Goal: Navigation & Orientation: Find specific page/section

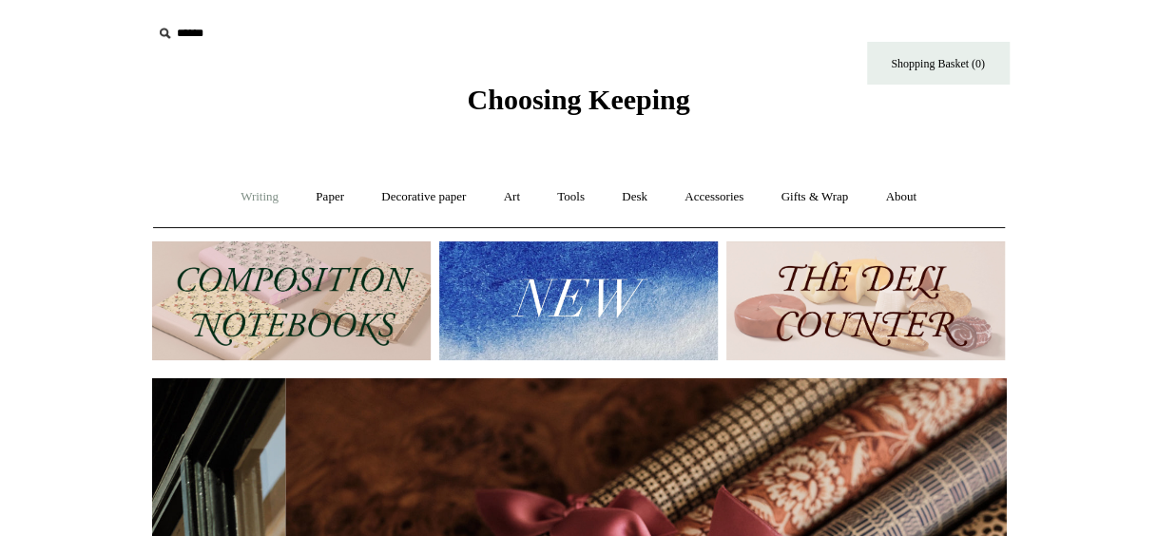
scroll to position [0, 1708]
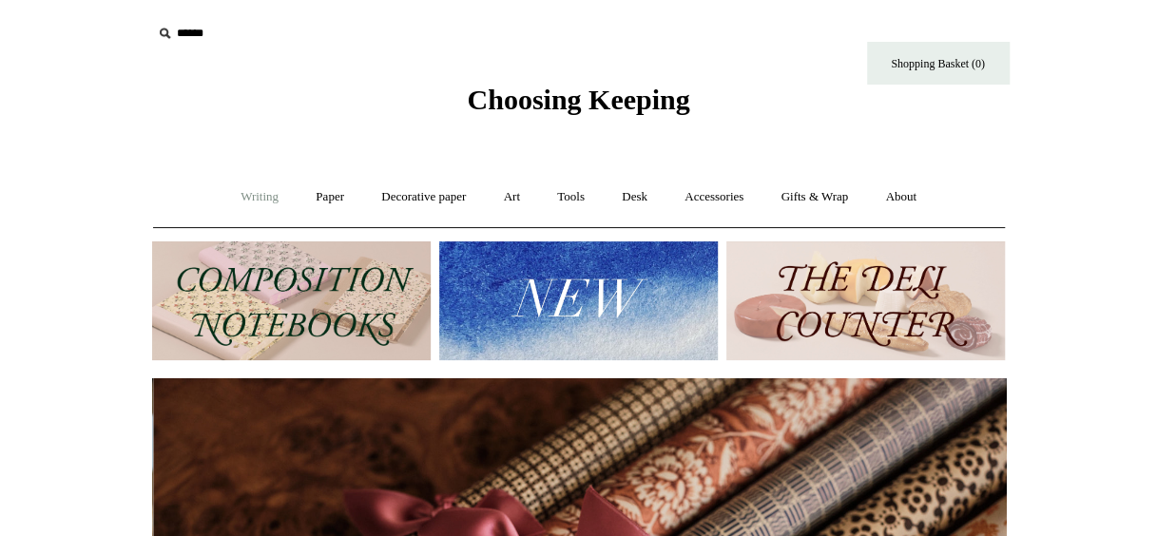
click at [256, 200] on link "Writing +" at bounding box center [259, 197] width 72 height 50
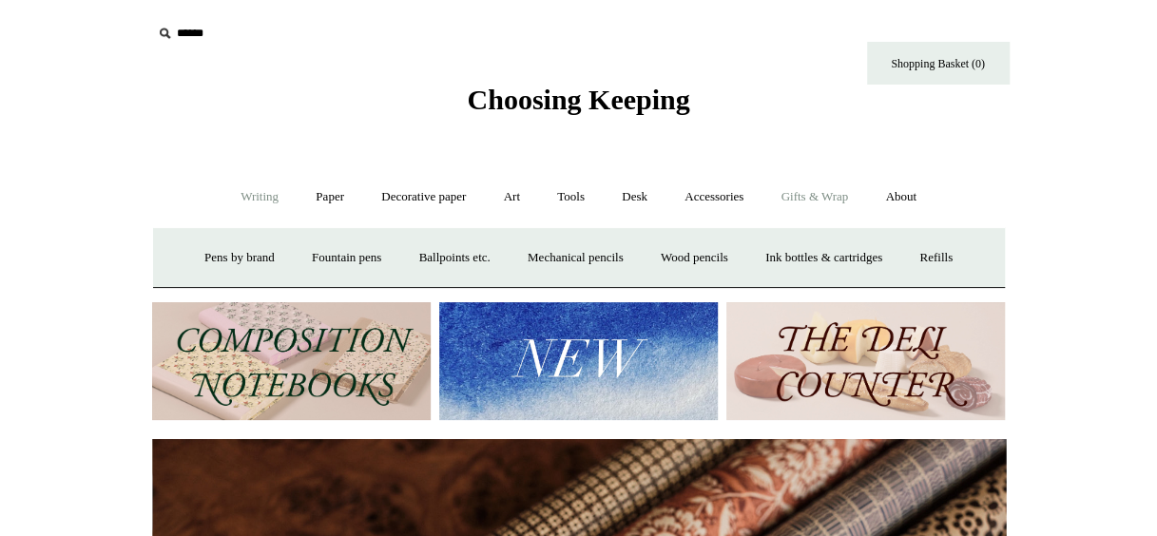
click at [848, 195] on link "Gifts & Wrap +" at bounding box center [814, 197] width 102 height 50
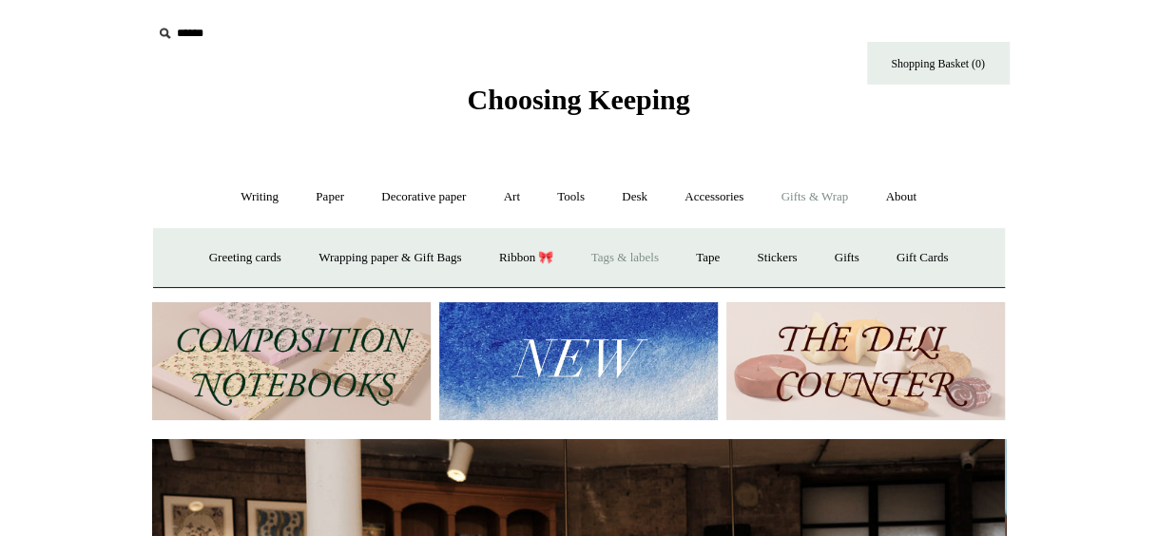
scroll to position [0, 0]
click at [863, 258] on link "Gifts +" at bounding box center [847, 258] width 59 height 50
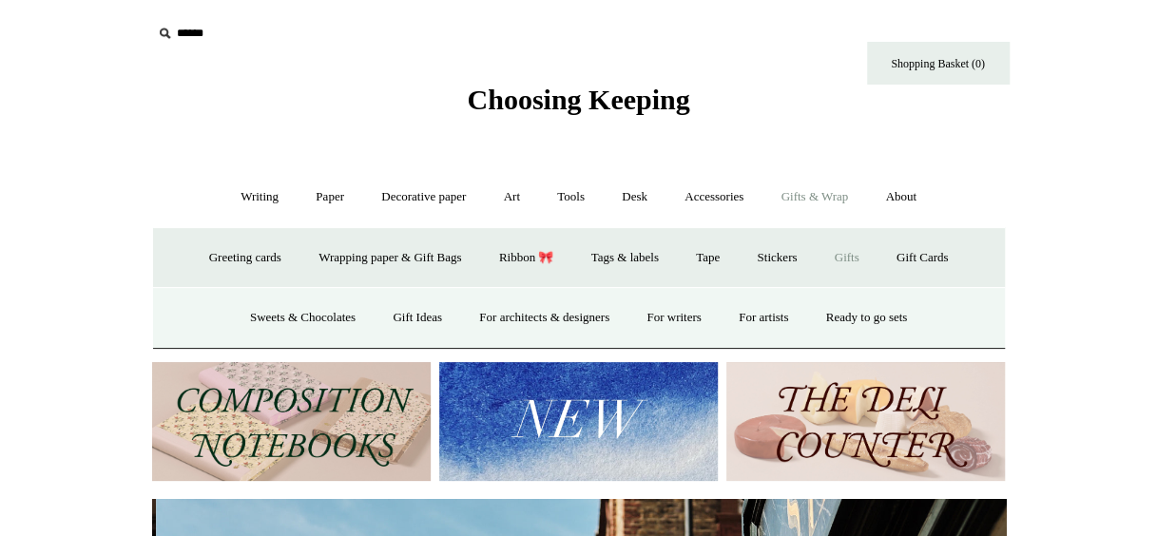
scroll to position [0, 854]
click at [422, 324] on link "Gift Ideas" at bounding box center [418, 318] width 84 height 50
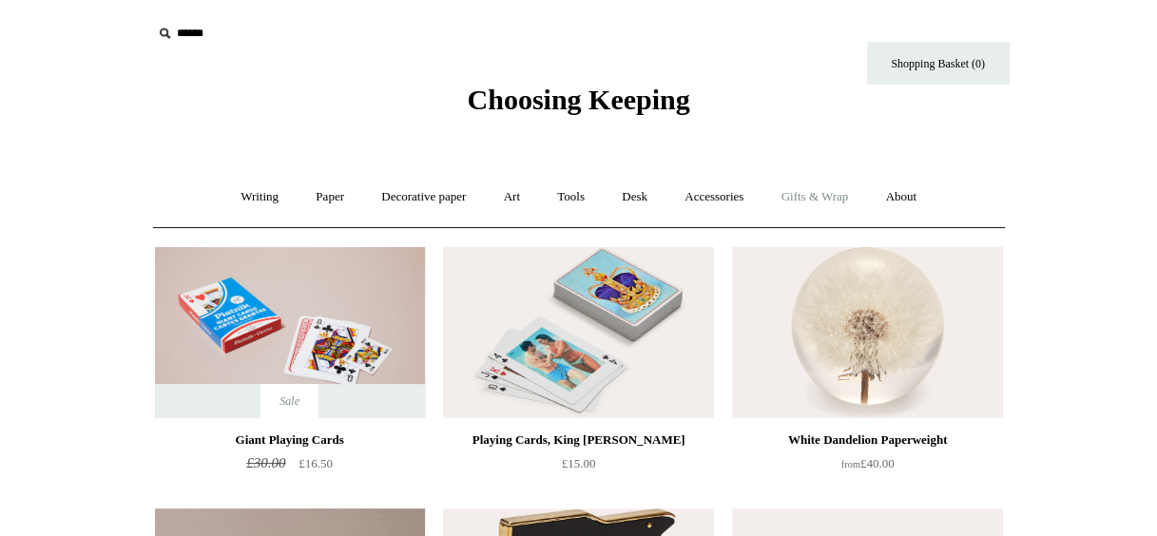
click at [845, 207] on link "Gifts & Wrap +" at bounding box center [814, 197] width 102 height 50
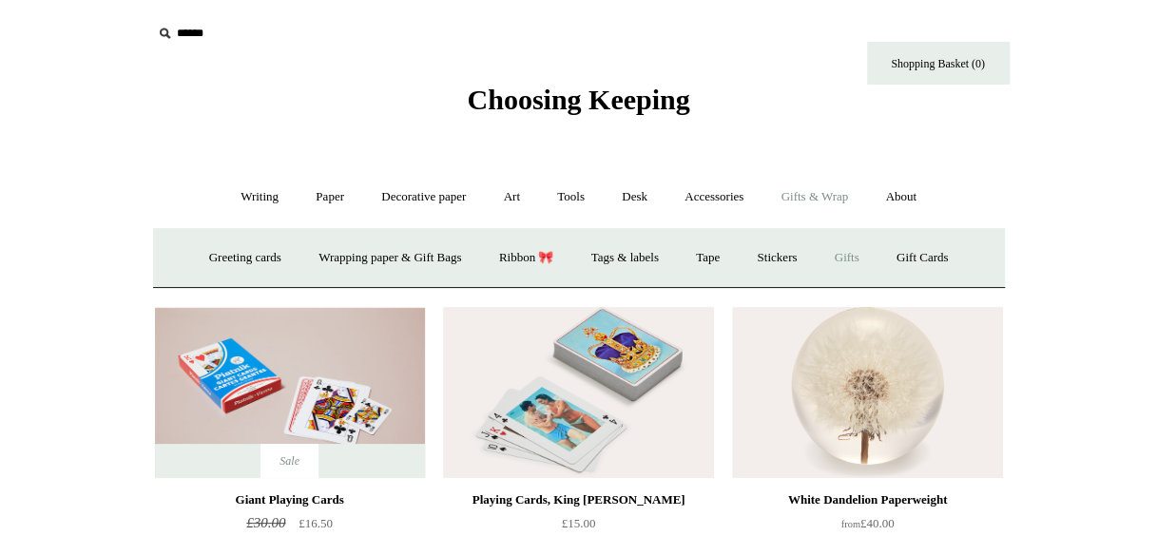
click at [838, 253] on link "Gifts +" at bounding box center [847, 258] width 59 height 50
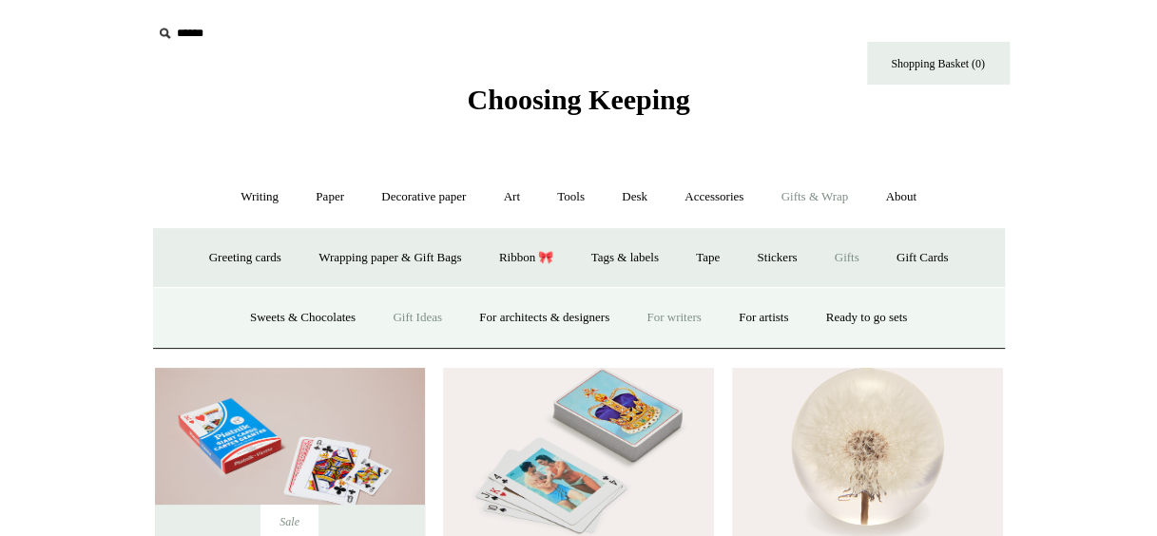
click at [696, 316] on link "For writers" at bounding box center [673, 318] width 88 height 50
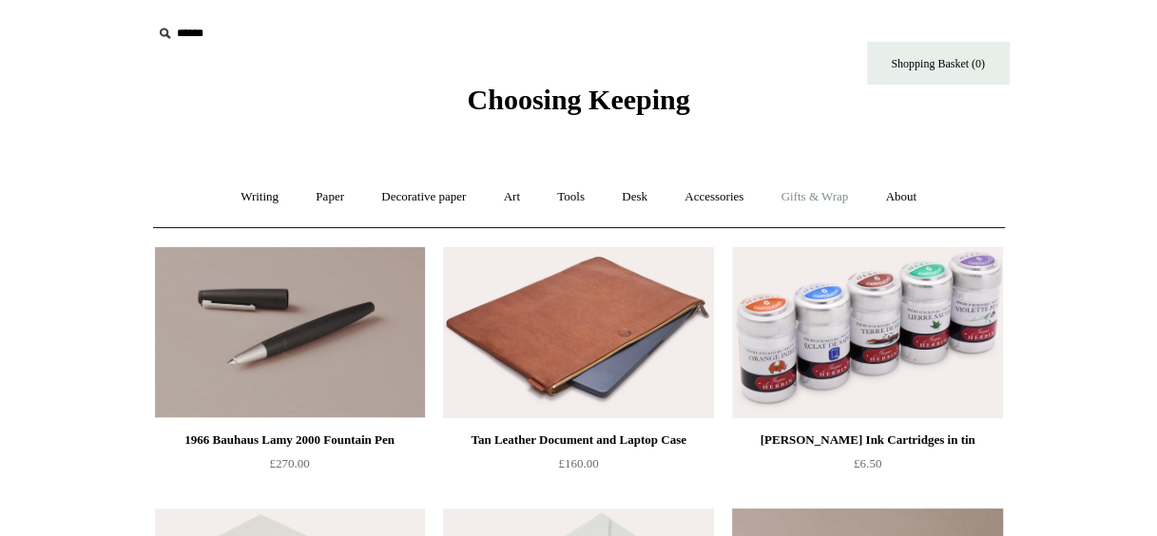
click at [805, 197] on link "Gifts & Wrap +" at bounding box center [814, 197] width 102 height 50
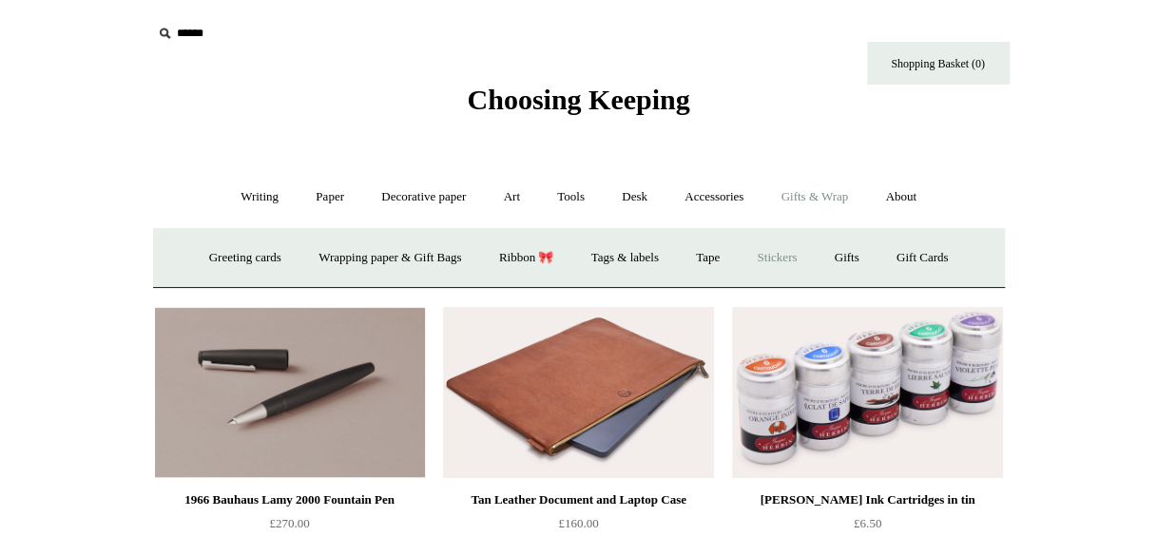
click at [799, 257] on link "Stickers" at bounding box center [777, 258] width 74 height 50
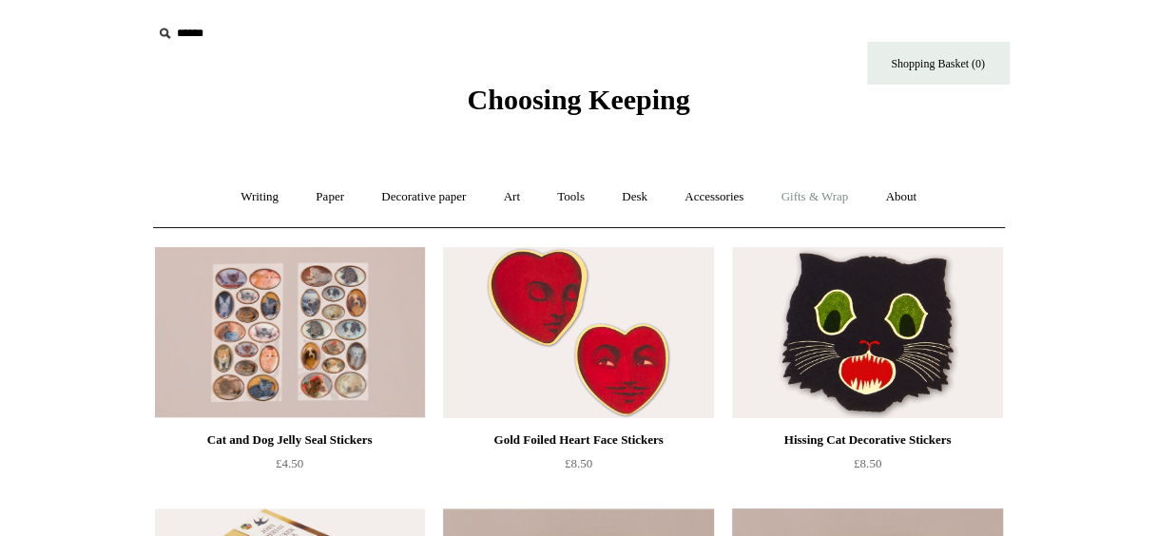
click at [819, 185] on link "Gifts & Wrap +" at bounding box center [814, 197] width 102 height 50
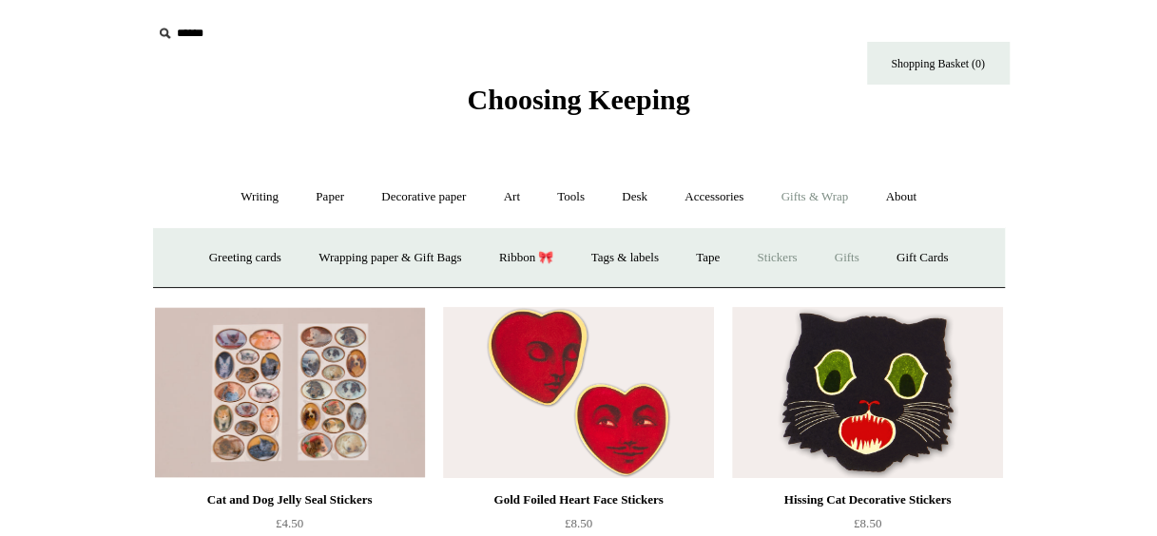
click at [861, 250] on link "Gifts +" at bounding box center [847, 258] width 59 height 50
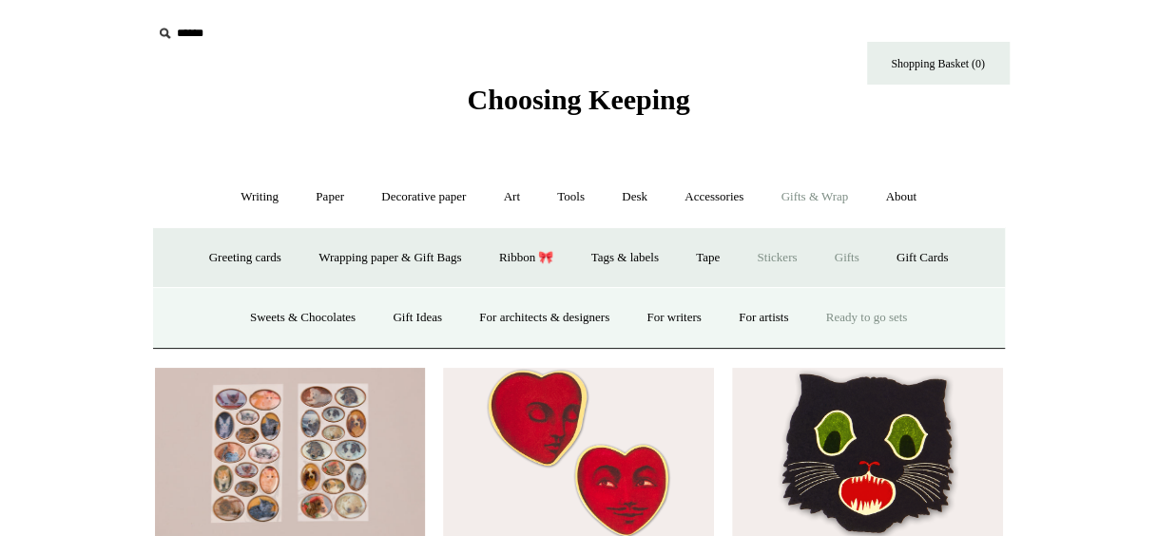
click at [898, 310] on link "Ready to go sets" at bounding box center [867, 318] width 116 height 50
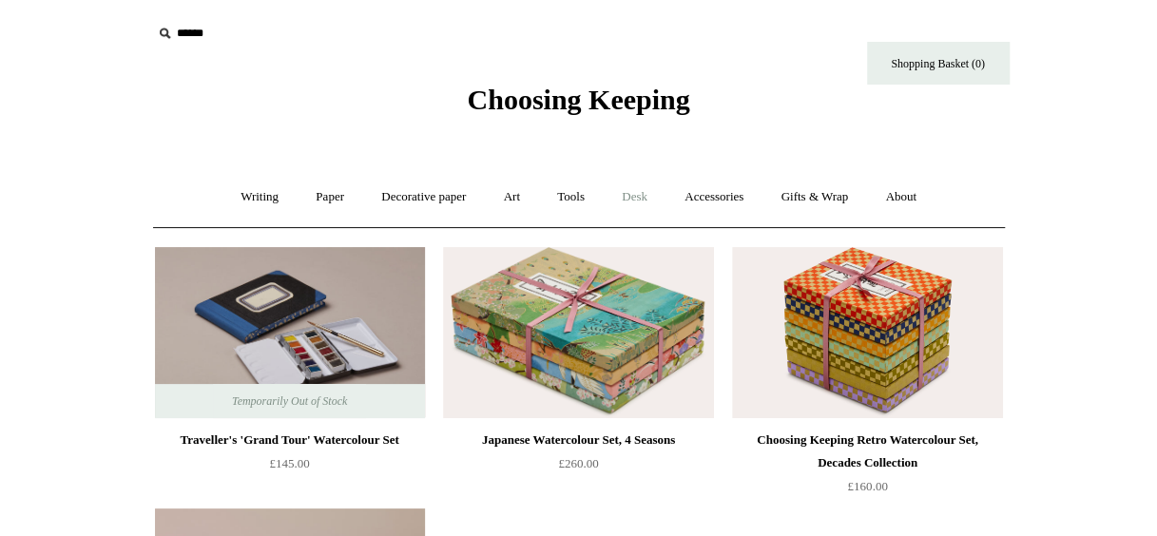
click at [633, 196] on link "Desk +" at bounding box center [635, 197] width 60 height 50
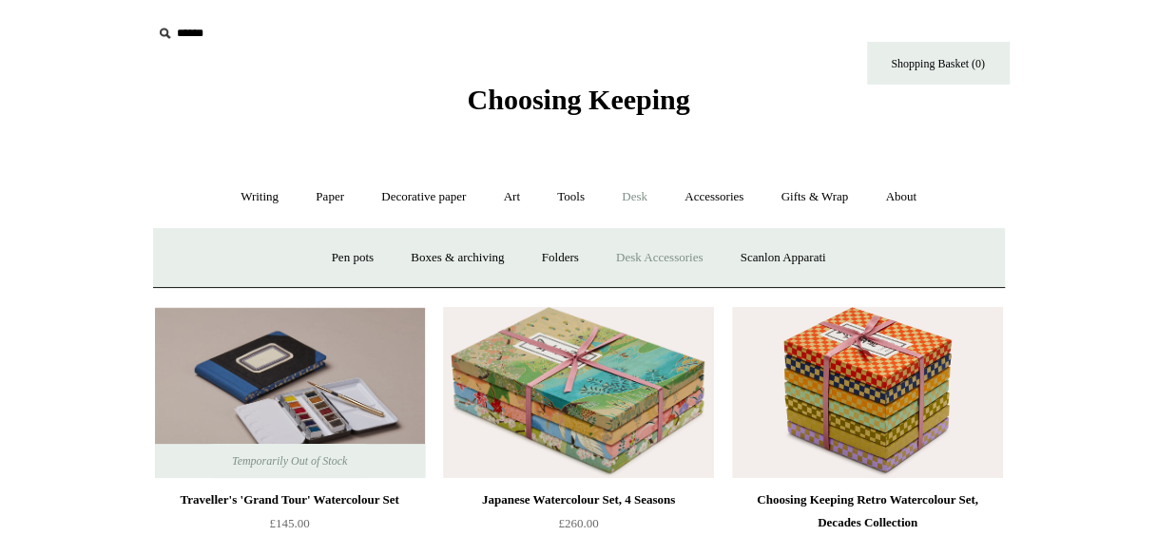
click at [685, 262] on link "Desk Accessories" at bounding box center [659, 258] width 121 height 50
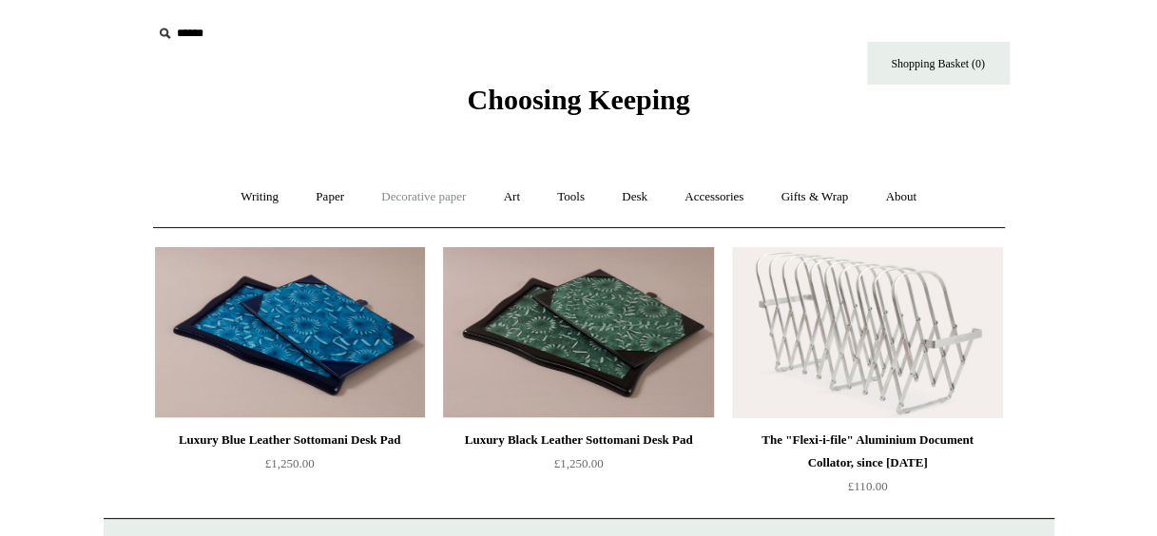
click at [430, 200] on link "Decorative paper +" at bounding box center [423, 197] width 119 height 50
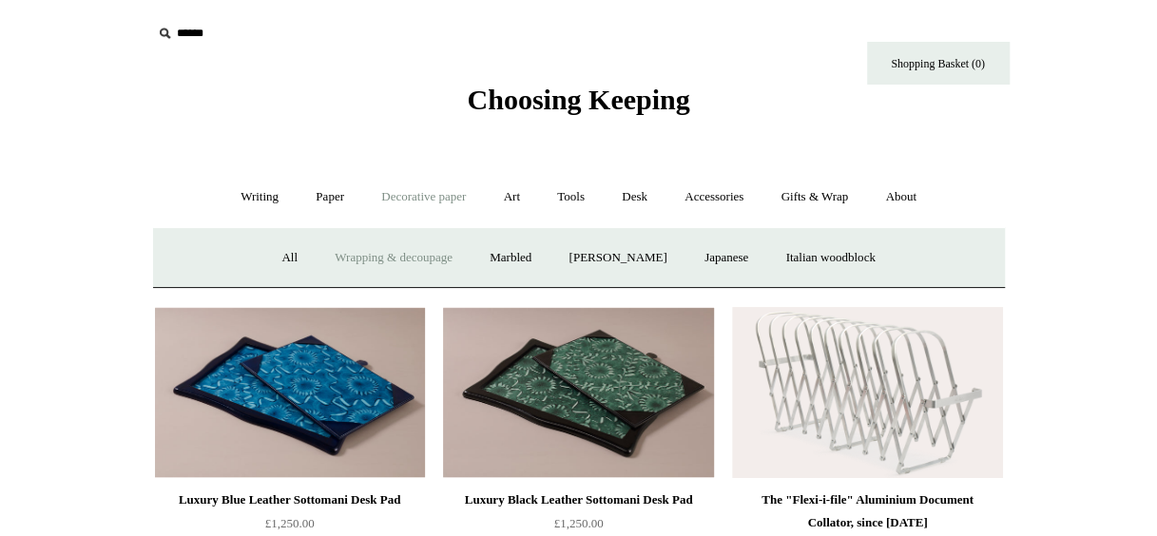
click at [419, 262] on link "Wrapping & decoupage" at bounding box center [394, 258] width 152 height 50
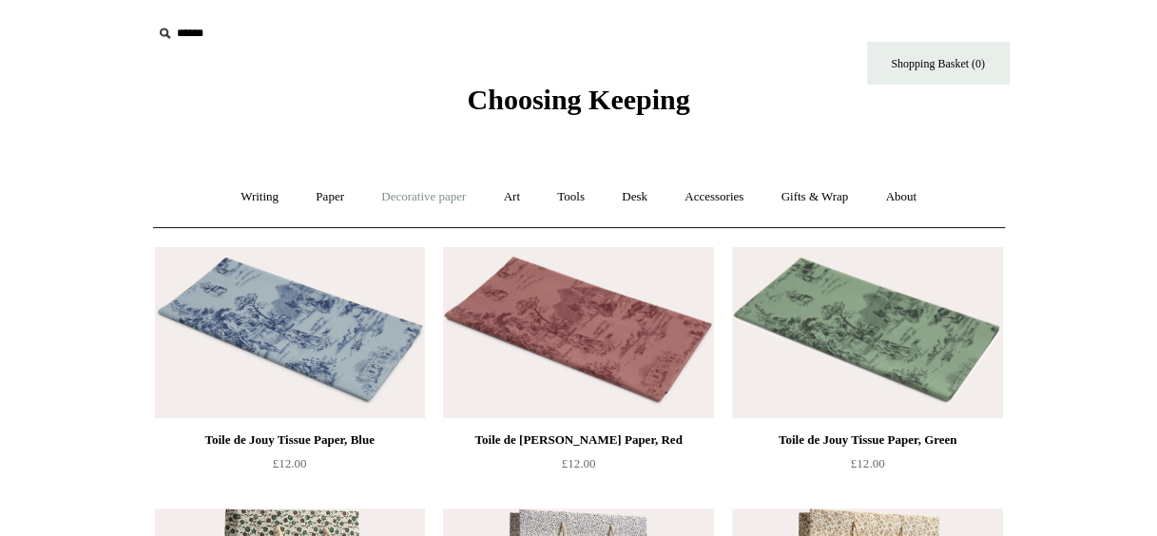
click at [411, 193] on link "Decorative paper +" at bounding box center [423, 197] width 119 height 50
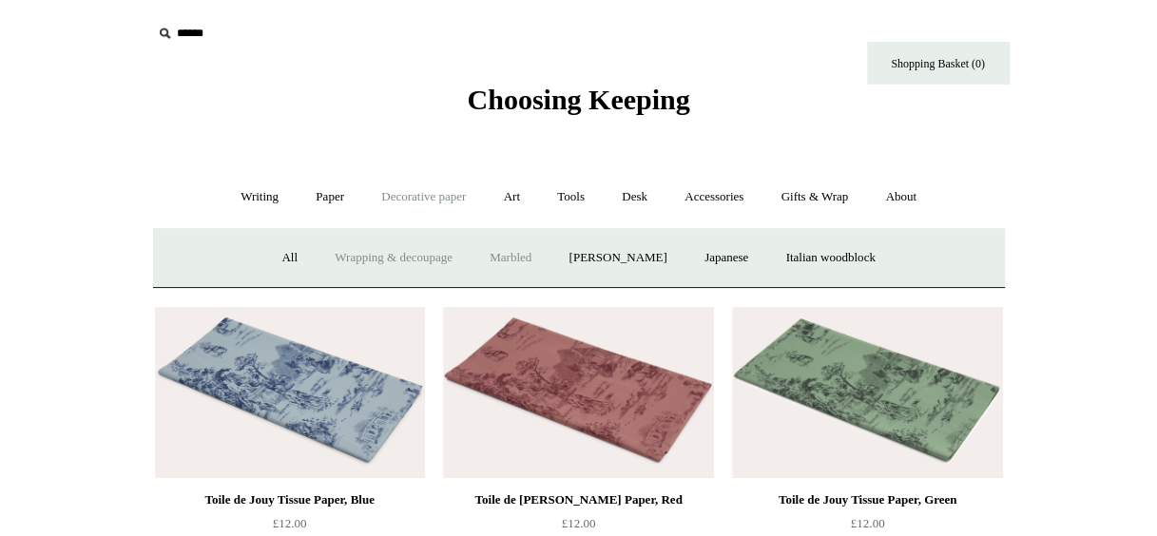
click at [517, 253] on link "Marbled" at bounding box center [511, 258] width 76 height 50
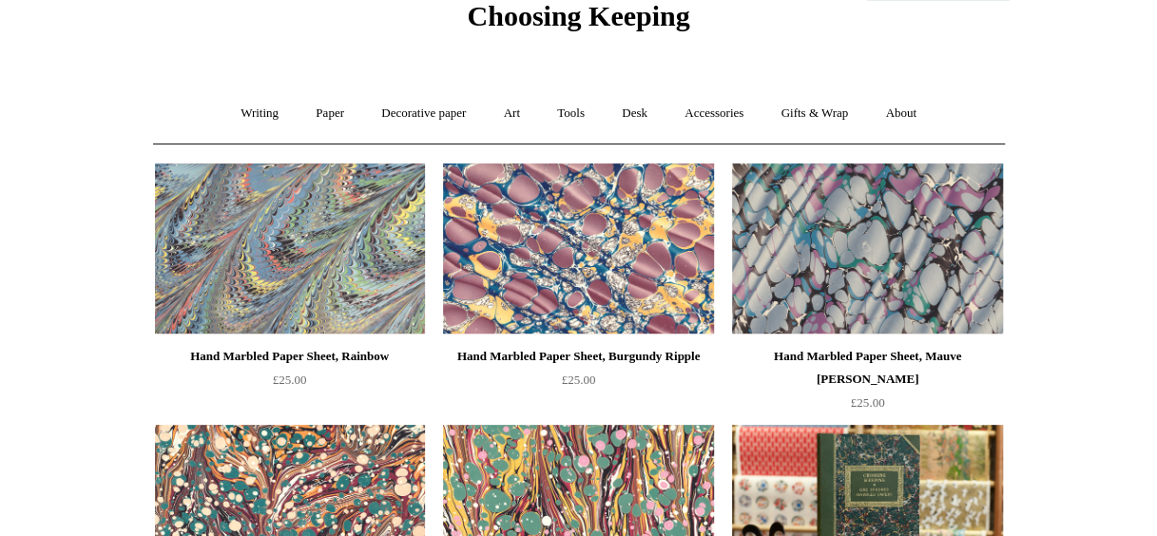
scroll to position [37, 0]
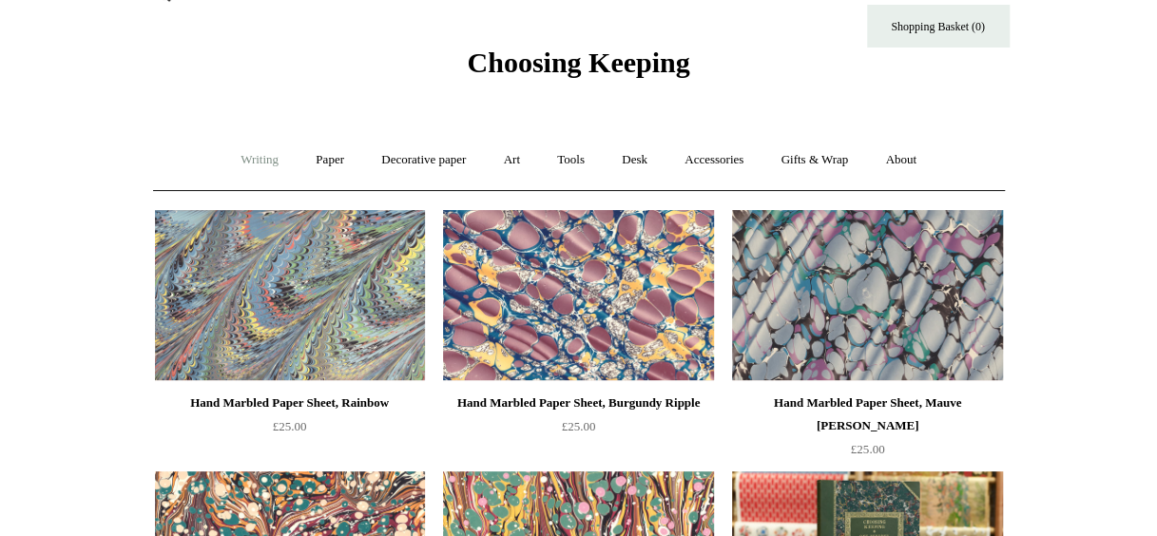
click at [247, 160] on link "Writing +" at bounding box center [259, 160] width 72 height 50
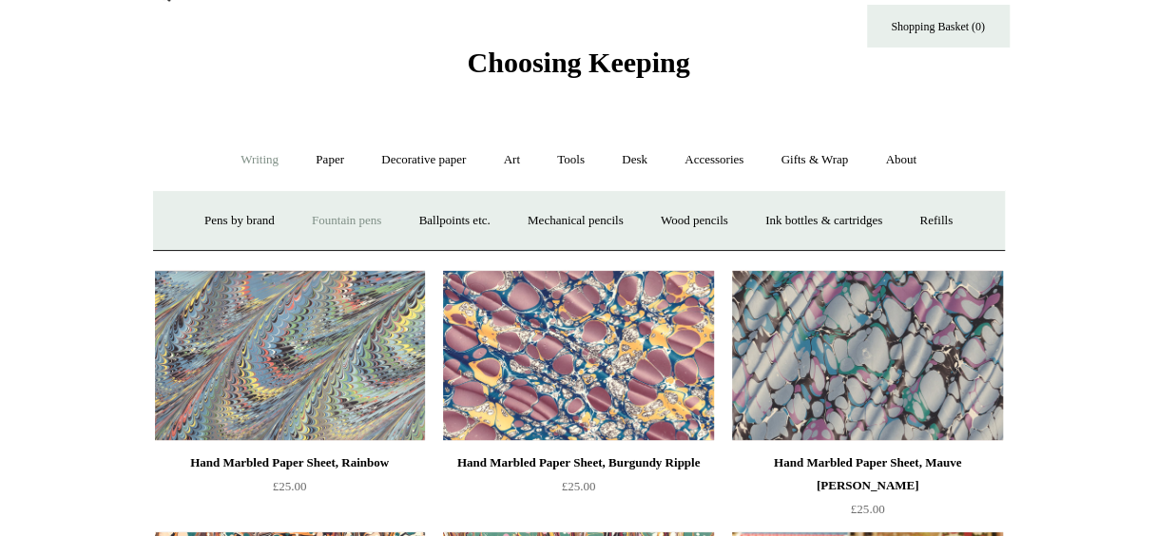
click at [325, 224] on link "Fountain pens +" at bounding box center [347, 221] width 104 height 50
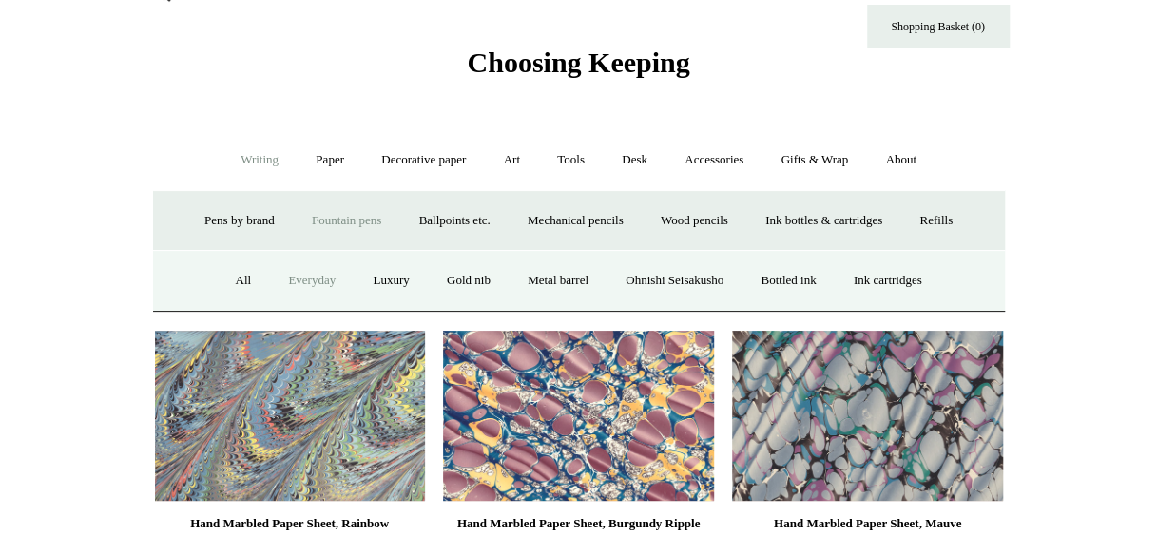
click at [297, 291] on link "Everyday" at bounding box center [312, 281] width 82 height 50
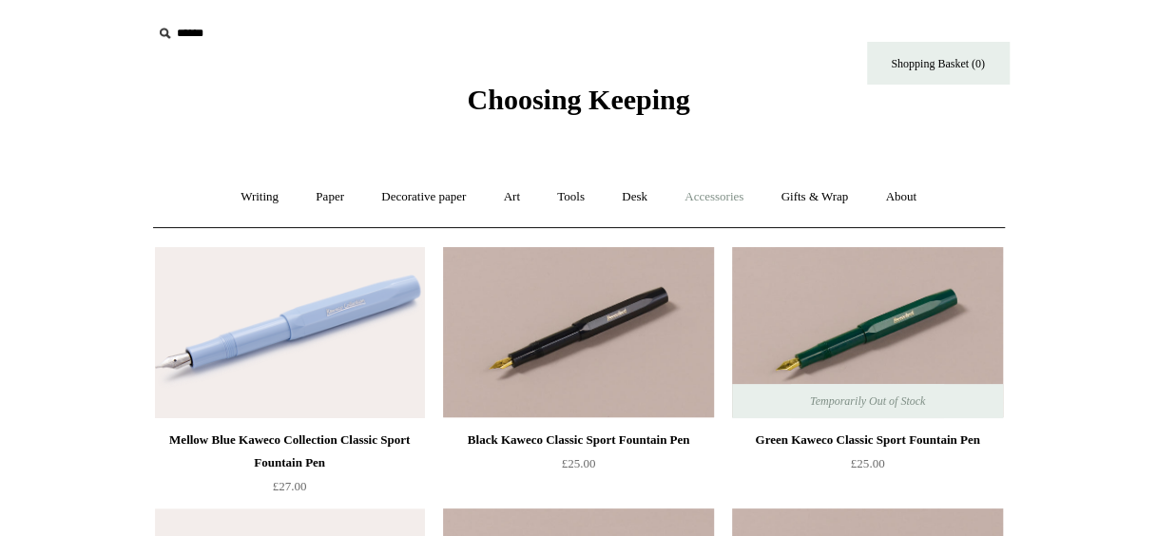
click at [727, 192] on link "Accessories +" at bounding box center [713, 197] width 93 height 50
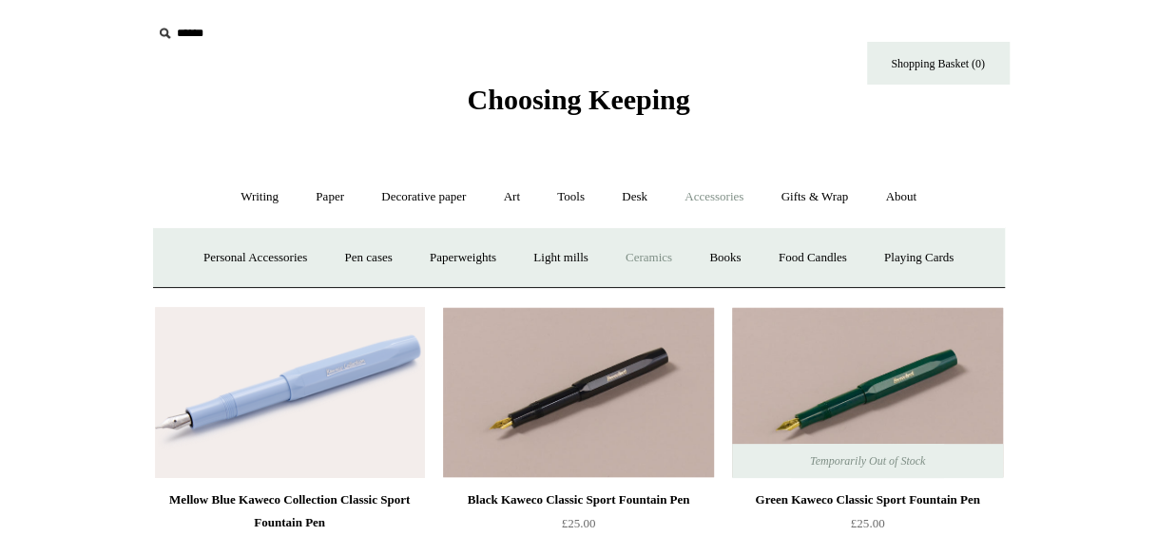
click at [667, 262] on link "Ceramics +" at bounding box center [648, 258] width 81 height 50
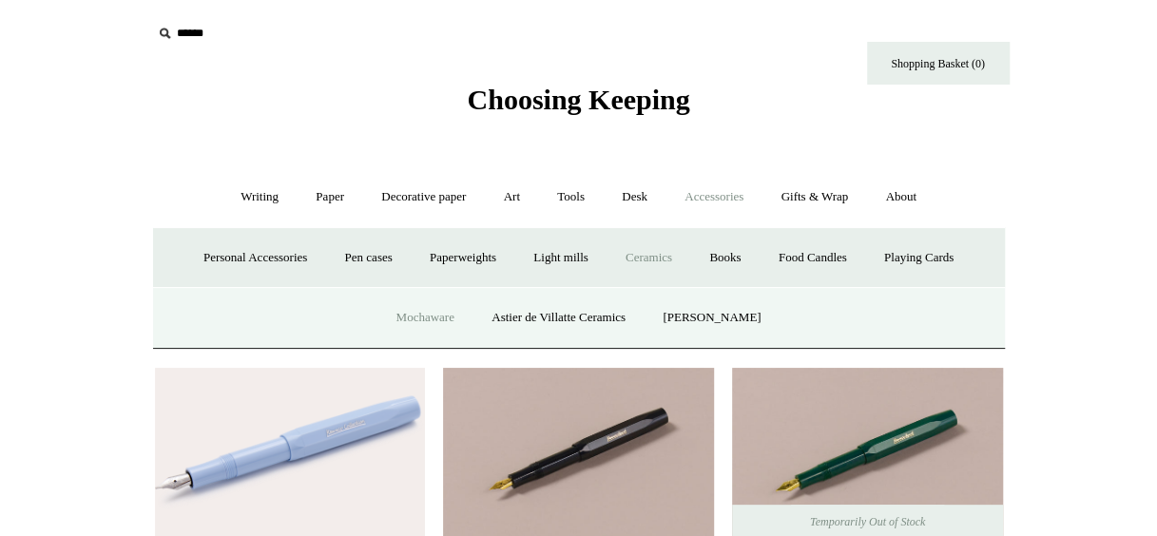
click at [443, 327] on link "Mochaware" at bounding box center [424, 318] width 92 height 50
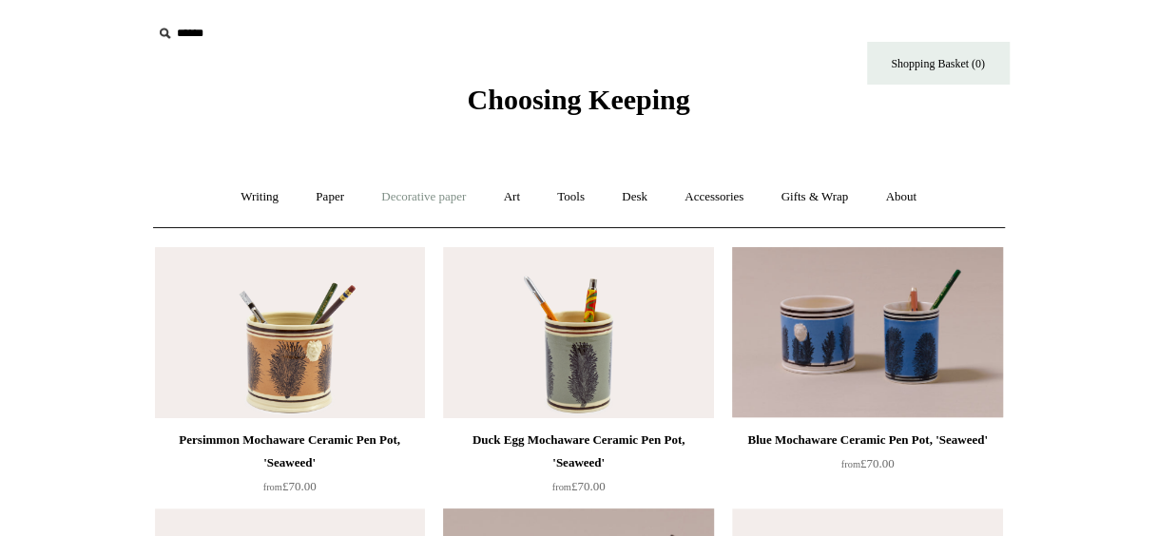
click at [432, 195] on link "Decorative paper +" at bounding box center [423, 197] width 119 height 50
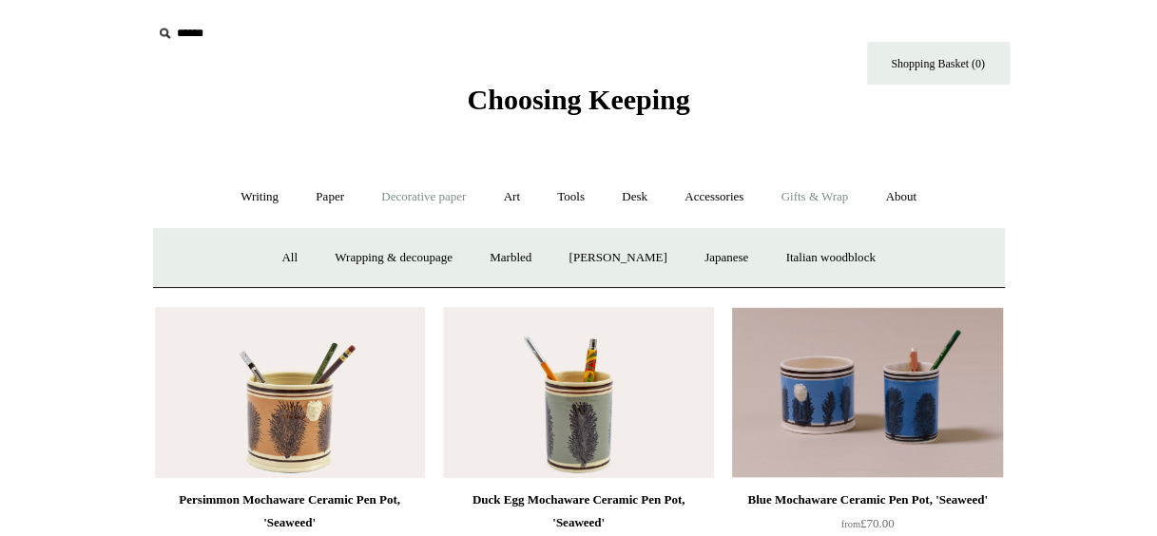
click at [837, 200] on link "Gifts & Wrap +" at bounding box center [814, 197] width 102 height 50
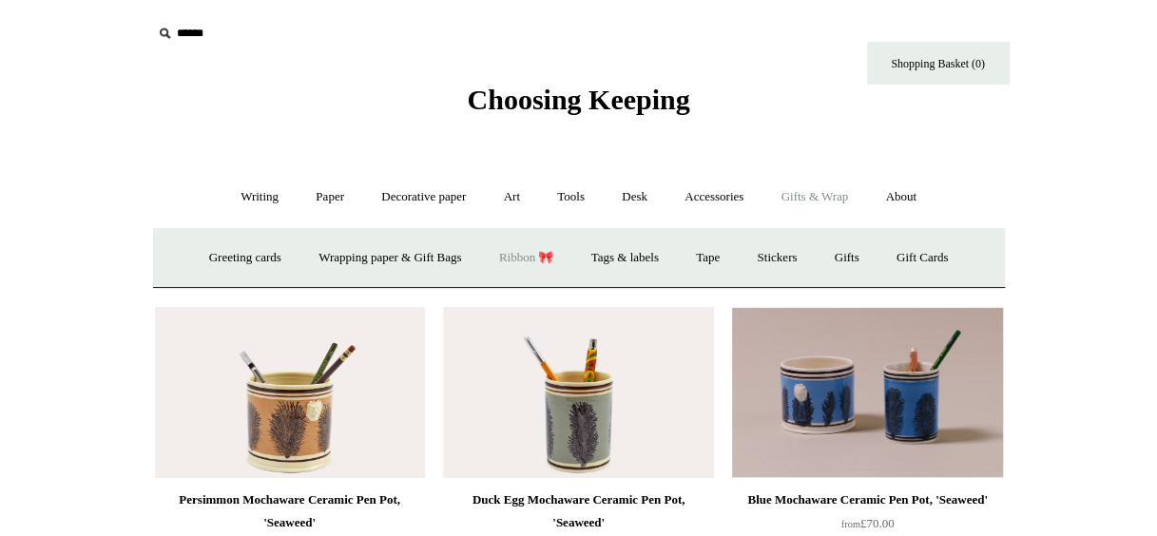
click at [517, 256] on link "Ribbon 🎀" at bounding box center [526, 258] width 89 height 50
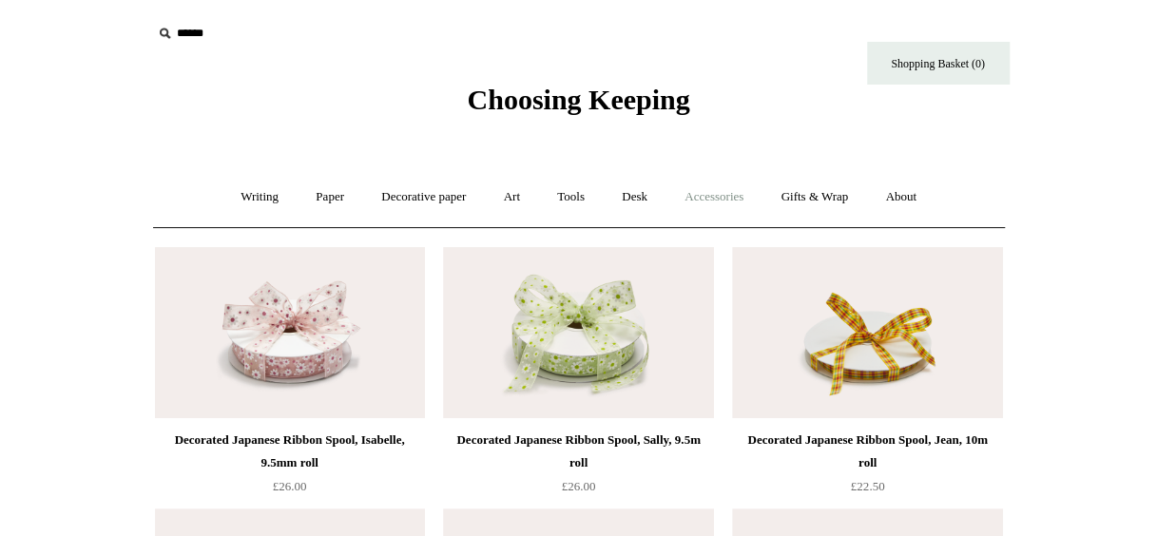
click at [719, 201] on link "Accessories +" at bounding box center [713, 197] width 93 height 50
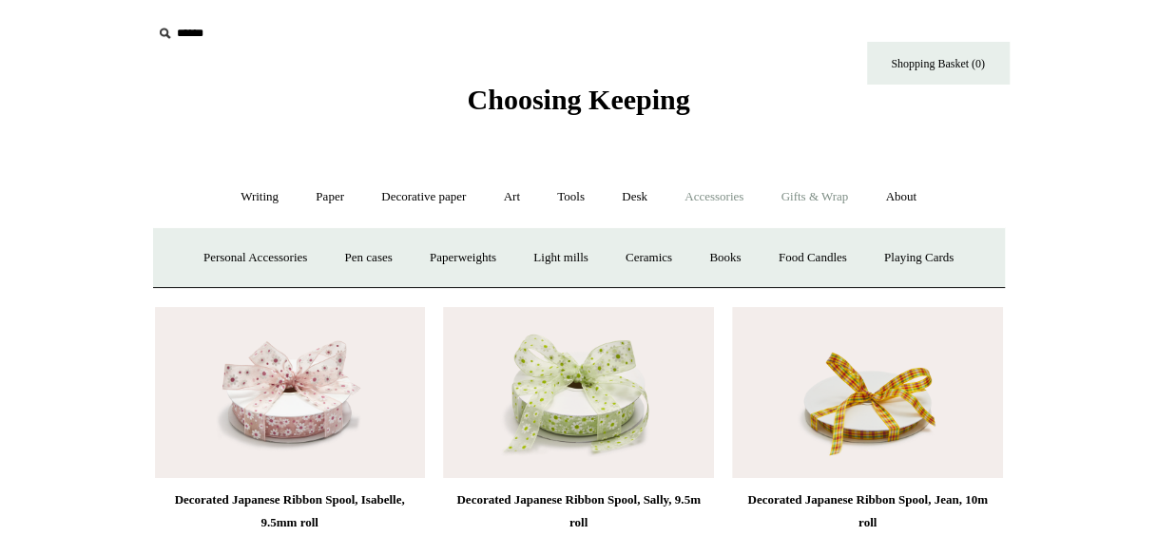
click at [844, 197] on link "Gifts & Wrap +" at bounding box center [814, 197] width 102 height 50
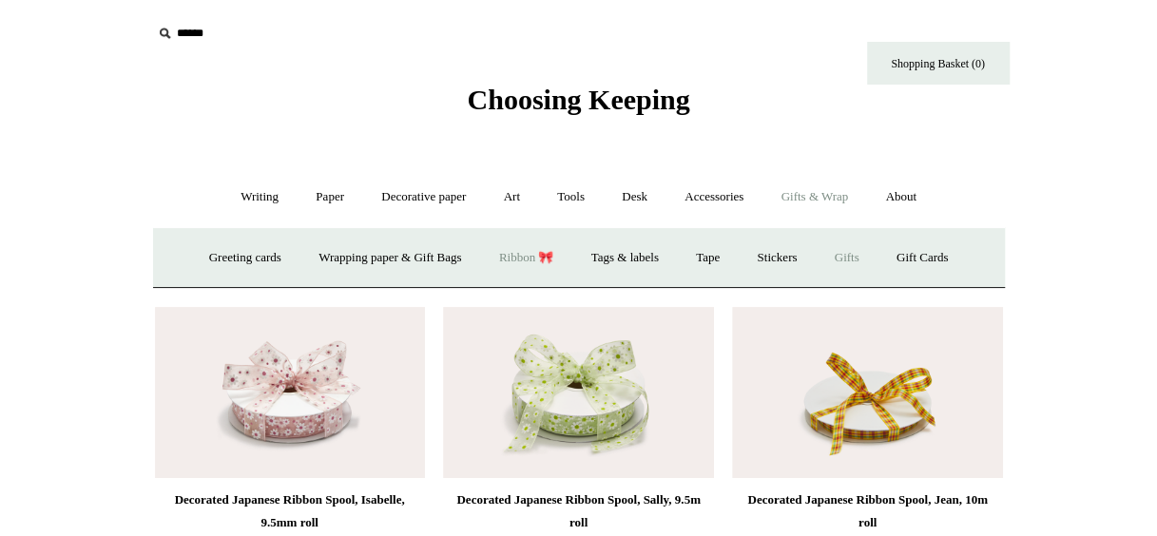
click at [863, 256] on link "Gifts +" at bounding box center [847, 258] width 59 height 50
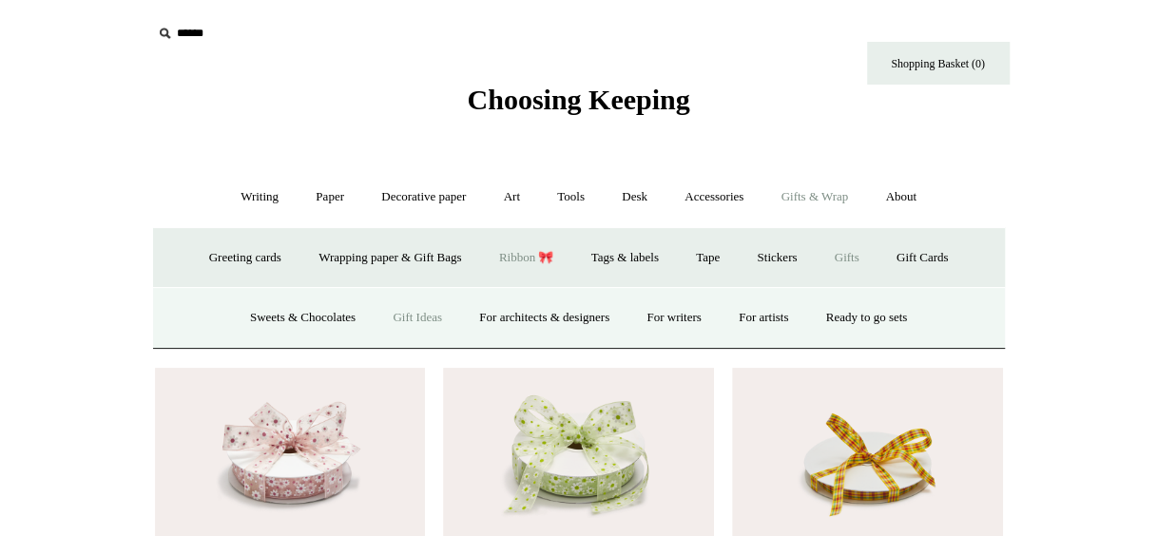
click at [414, 320] on link "Gift Ideas" at bounding box center [418, 318] width 84 height 50
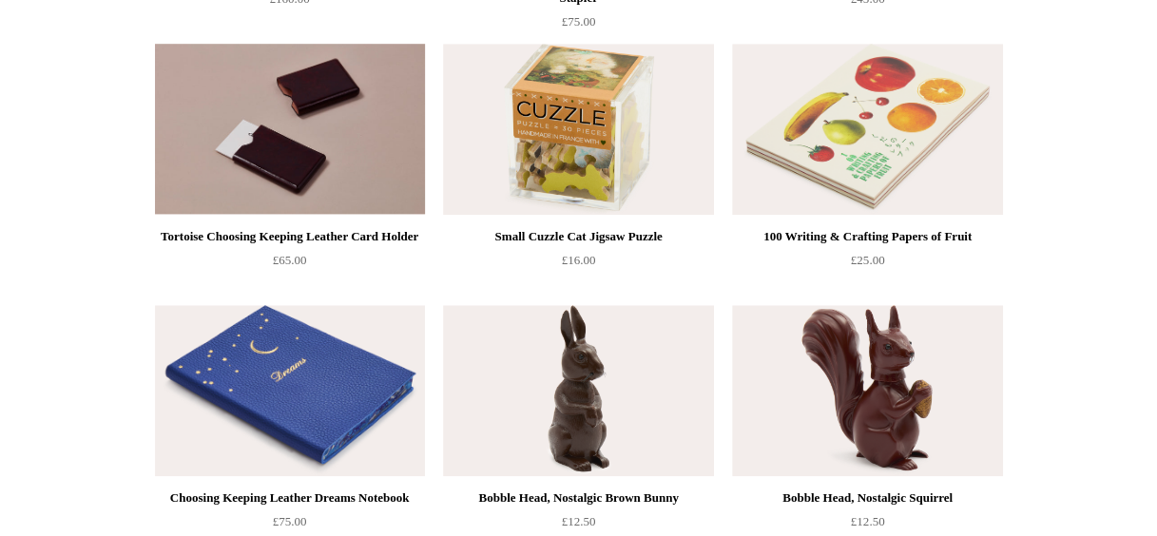
scroll to position [727, 0]
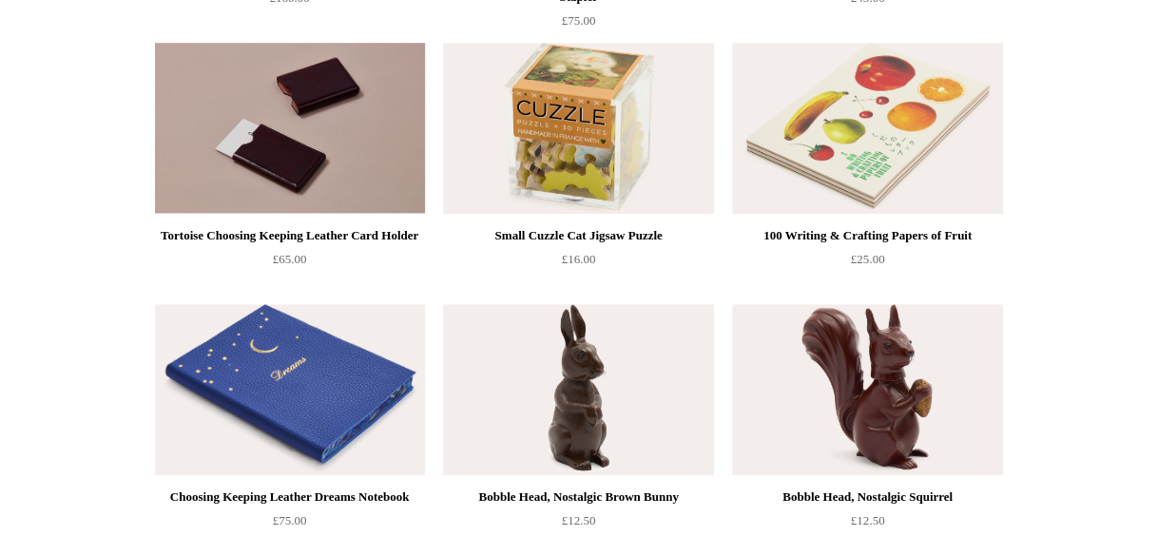
drag, startPoint x: 837, startPoint y: 129, endPoint x: 78, endPoint y: 464, distance: 829.2
click at [78, 464] on html "Menu Choosing Keeping * Shipping Information Shopping Basket (0) * ⤺ + +" at bounding box center [578, 334] width 1157 height 2123
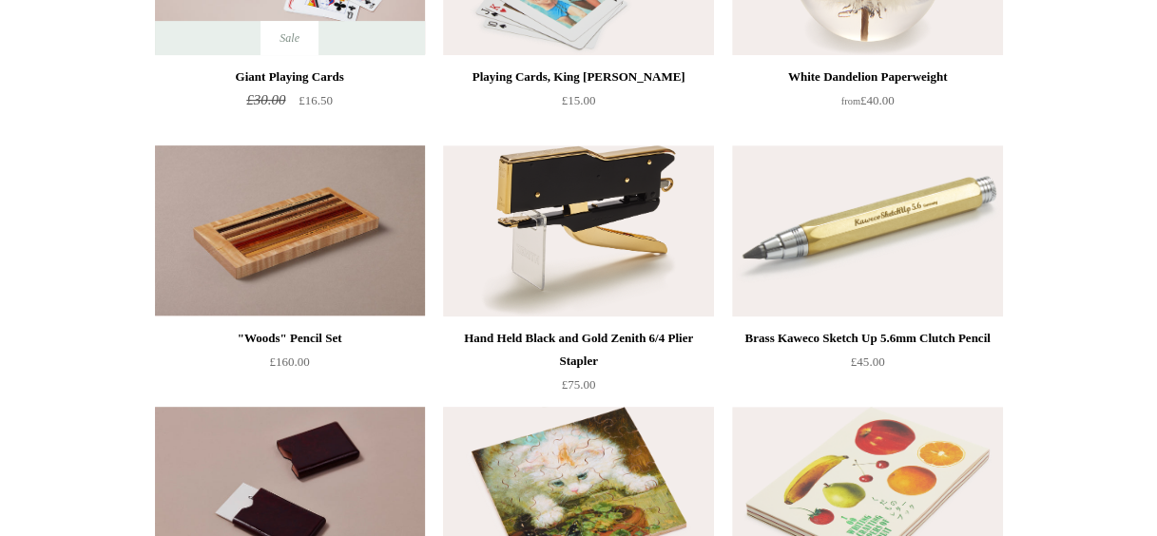
scroll to position [356, 0]
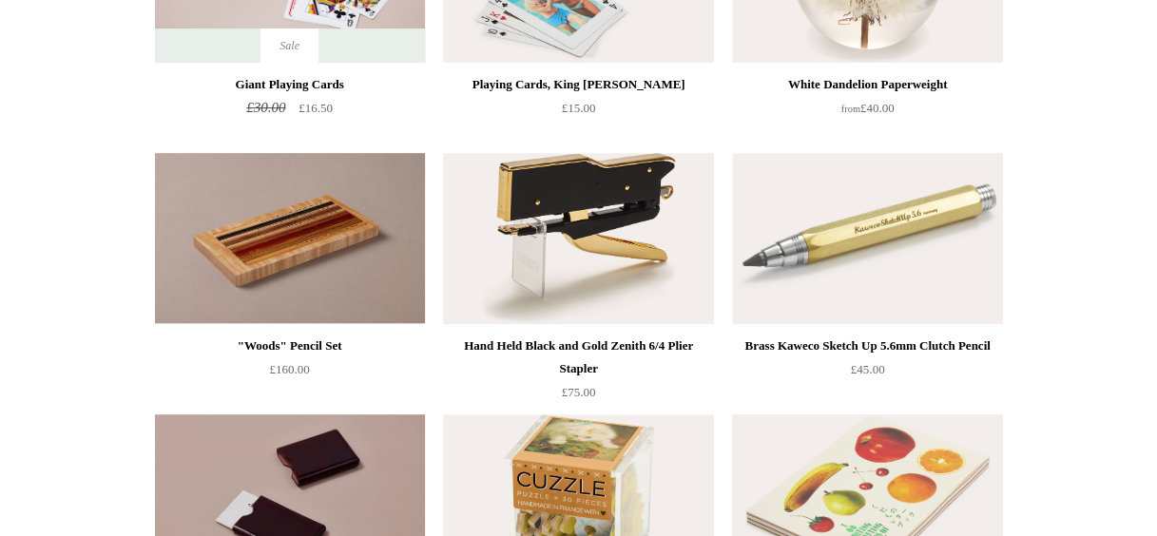
click at [820, 465] on img at bounding box center [867, 500] width 270 height 171
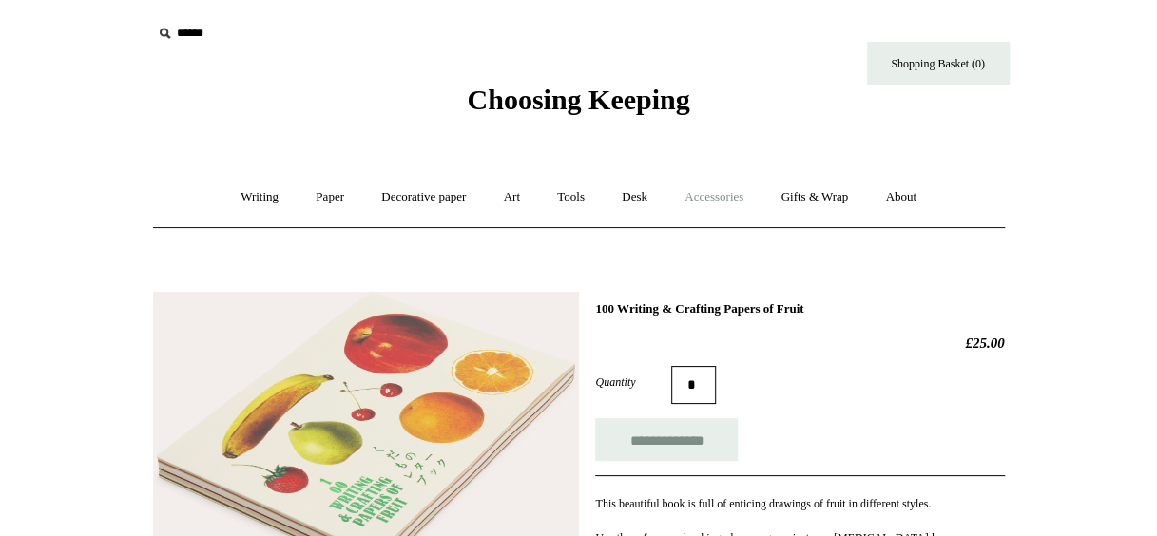
click at [743, 203] on link "Accessories +" at bounding box center [713, 197] width 93 height 50
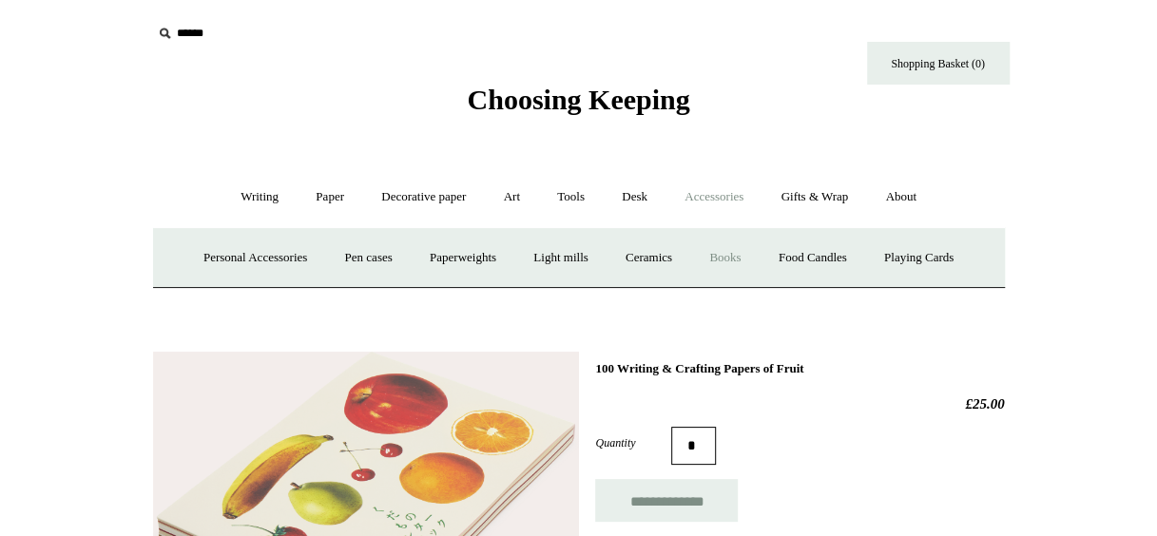
click at [720, 258] on link "Books" at bounding box center [725, 258] width 66 height 50
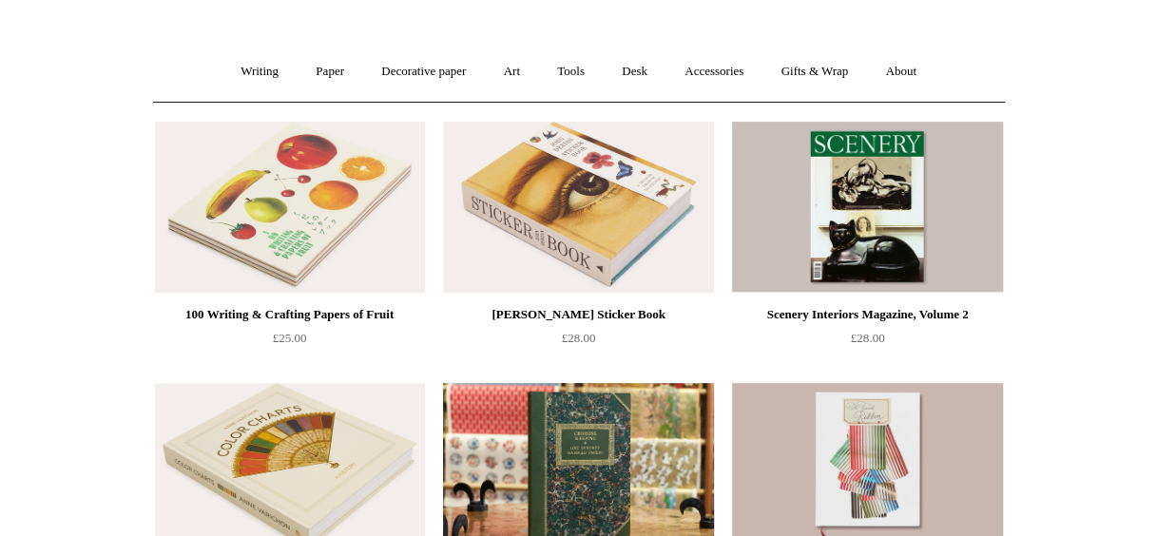
scroll to position [67, 0]
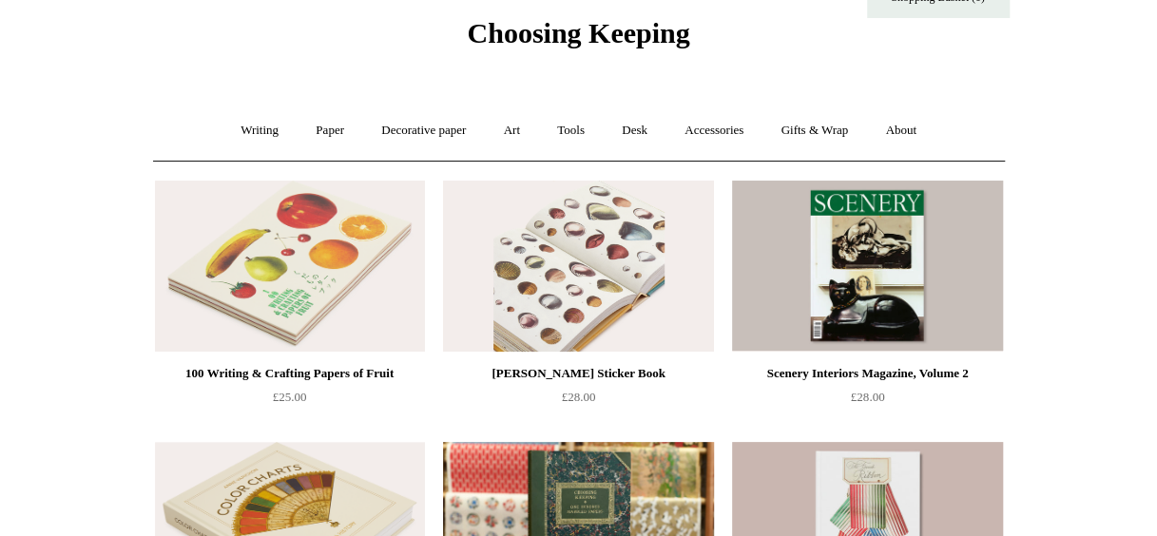
click at [542, 257] on img at bounding box center [578, 266] width 270 height 171
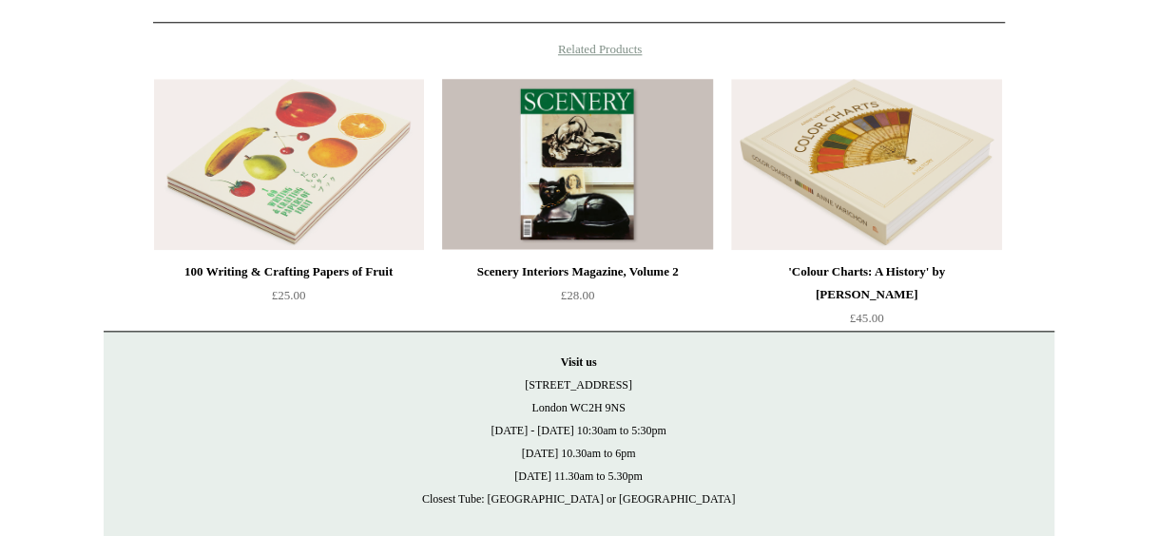
scroll to position [960, 0]
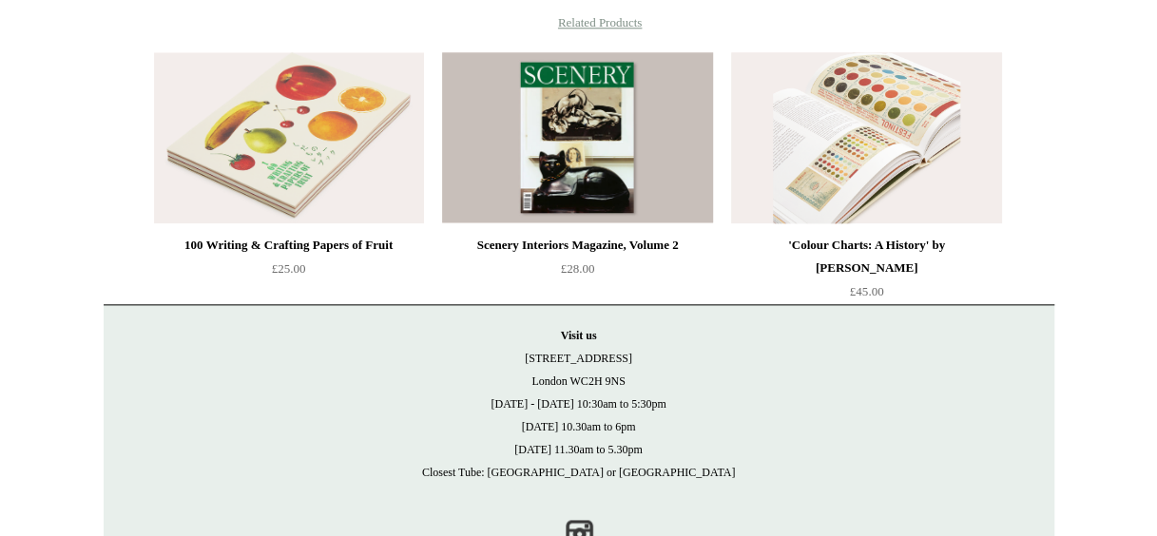
click at [888, 164] on img at bounding box center [866, 137] width 270 height 171
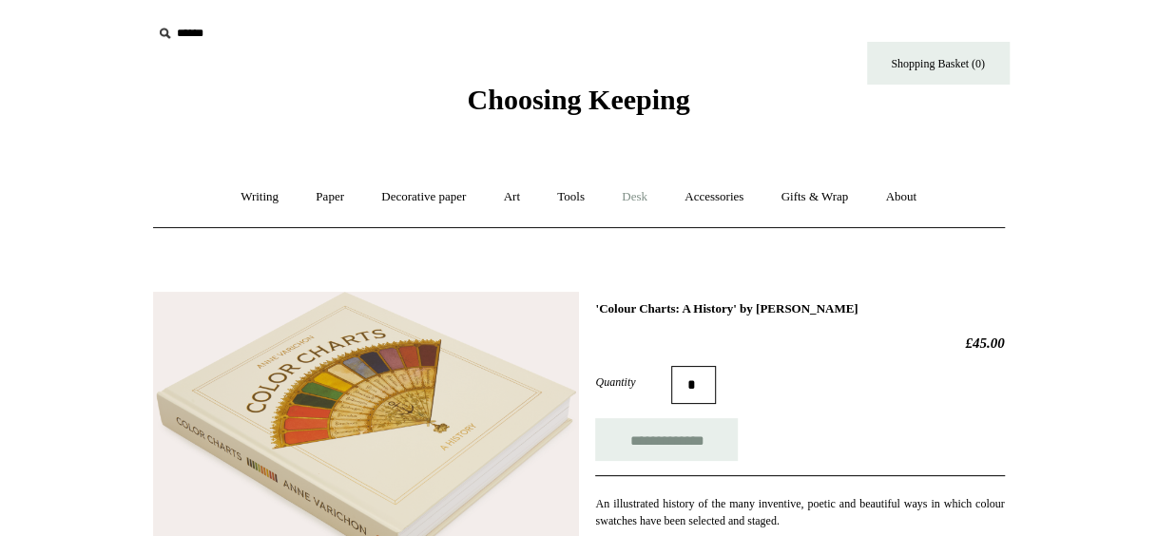
click at [627, 203] on link "Desk +" at bounding box center [635, 197] width 60 height 50
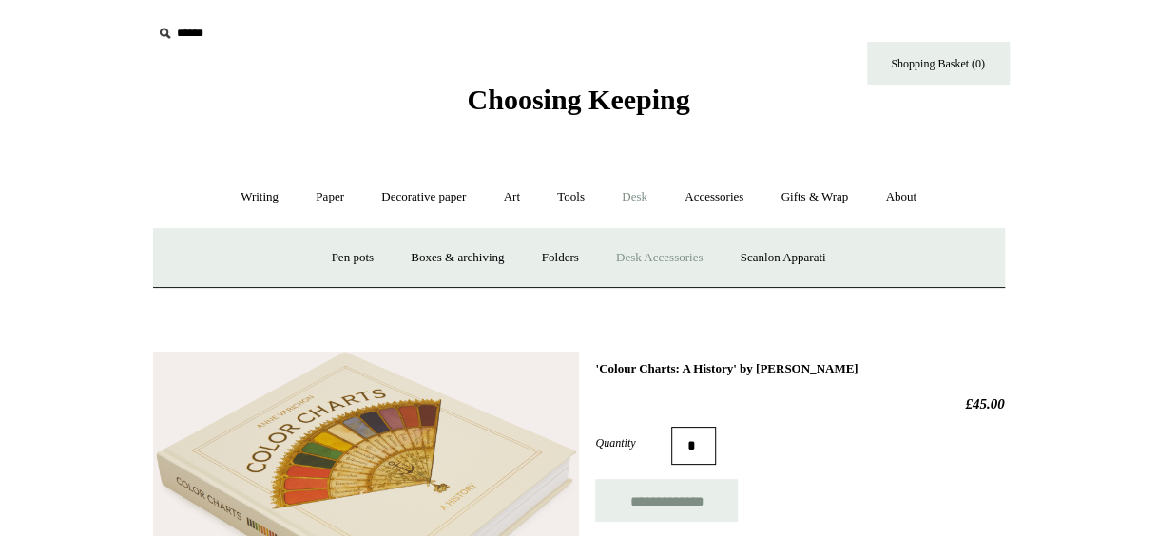
click at [654, 262] on link "Desk Accessories" at bounding box center [659, 258] width 121 height 50
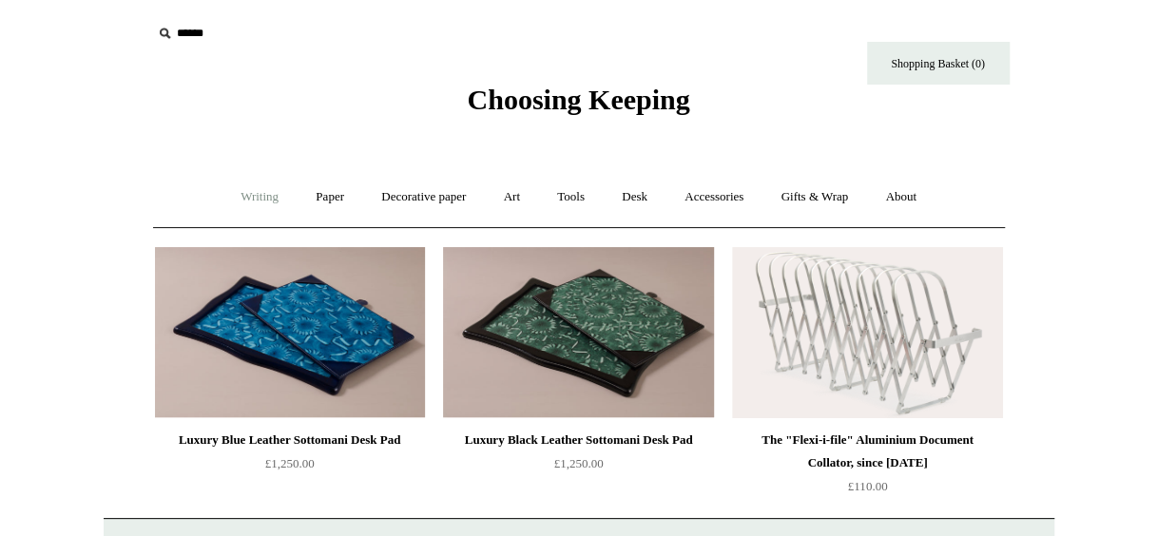
click at [254, 192] on link "Writing +" at bounding box center [259, 197] width 72 height 50
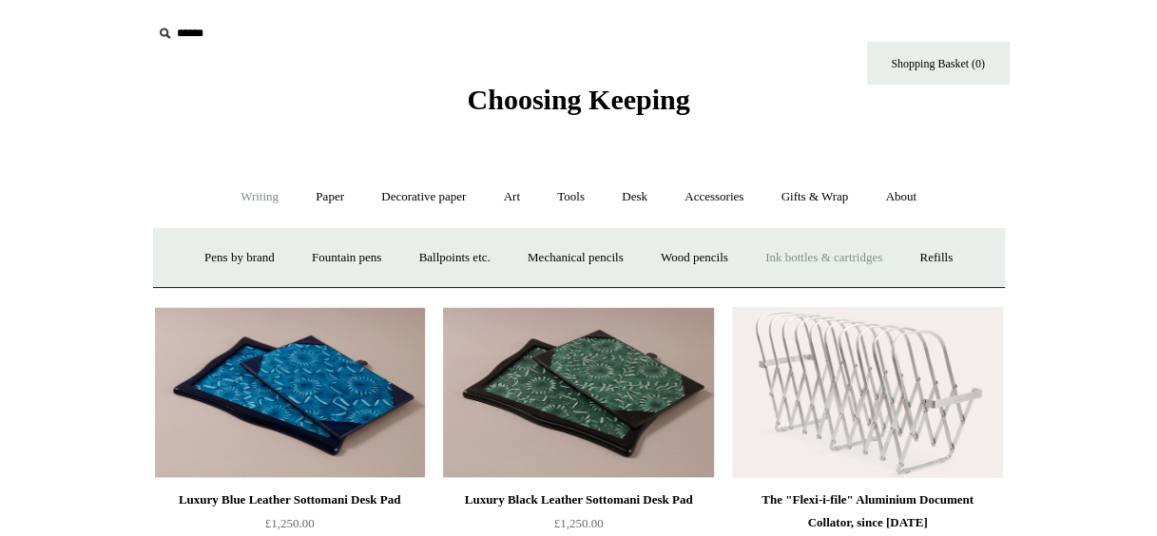
click at [850, 259] on link "Ink bottles & cartridges +" at bounding box center [823, 258] width 151 height 50
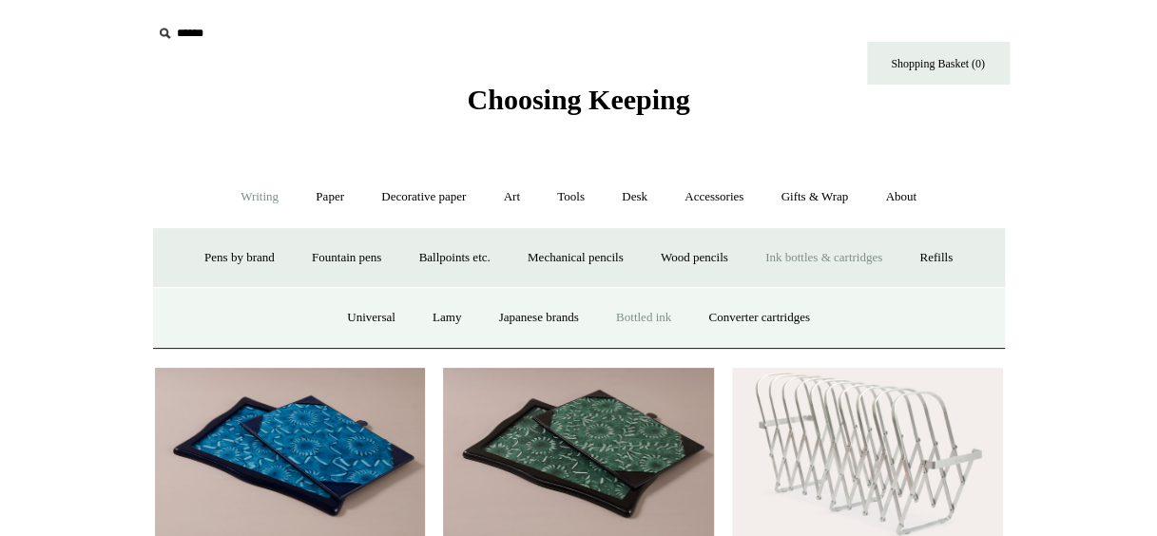
click at [648, 321] on link "Bottled ink" at bounding box center [643, 318] width 89 height 50
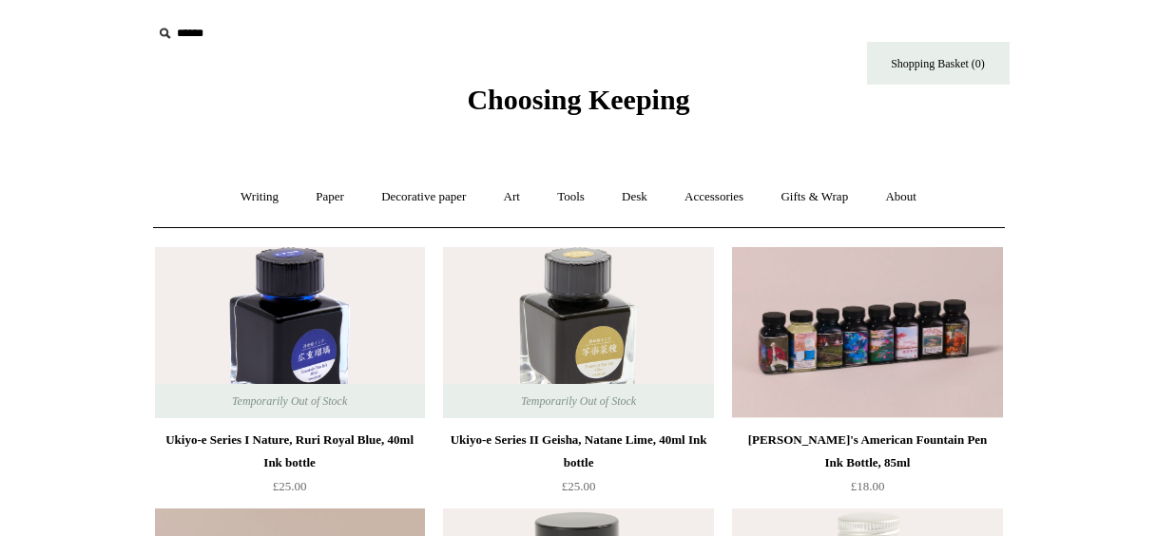
scroll to position [85, 0]
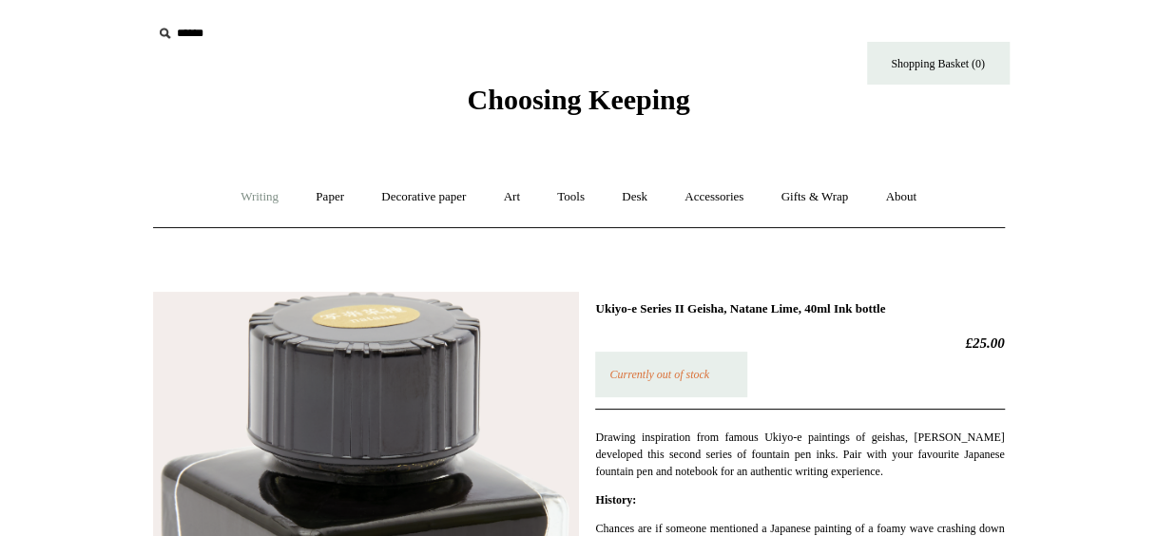
click at [239, 200] on link "Writing +" at bounding box center [259, 197] width 72 height 50
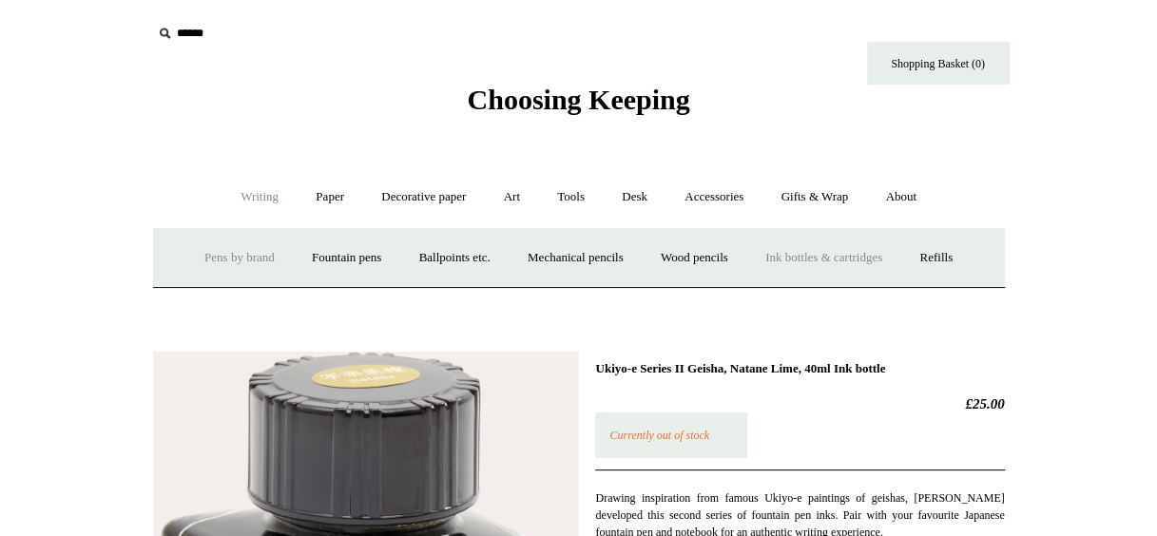
click at [226, 261] on link "Pens by brand +" at bounding box center [239, 258] width 105 height 50
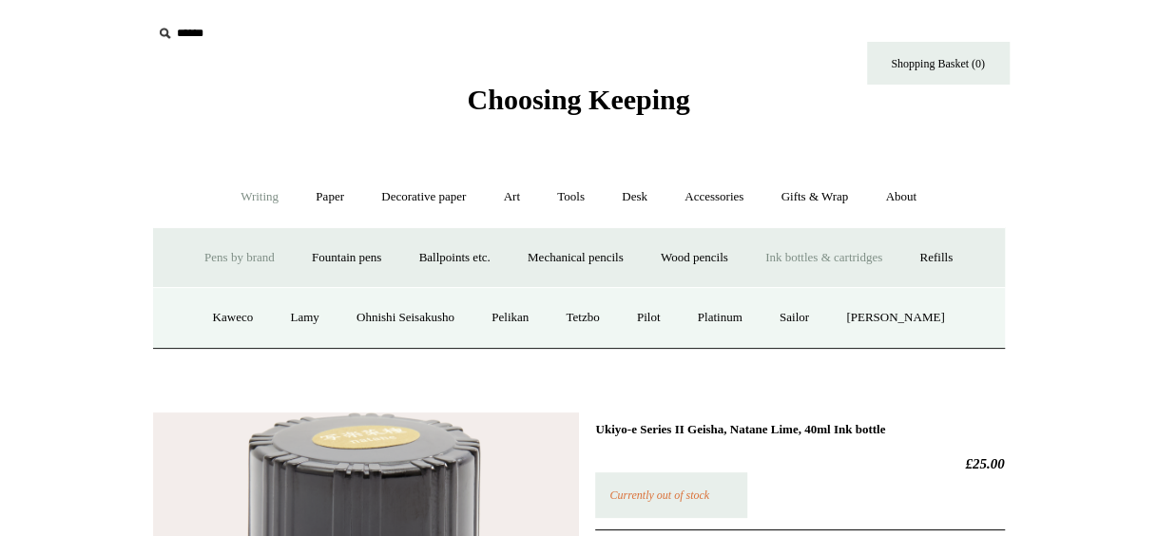
click at [230, 254] on link "Pens by brand -" at bounding box center [239, 258] width 105 height 50
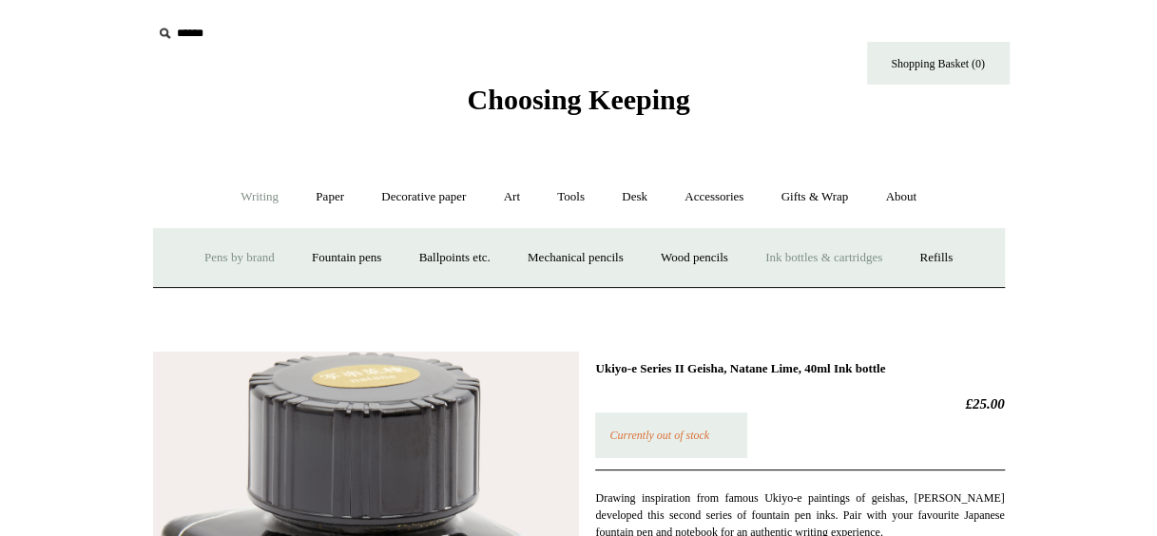
click at [230, 254] on link "Pens by brand +" at bounding box center [239, 258] width 105 height 50
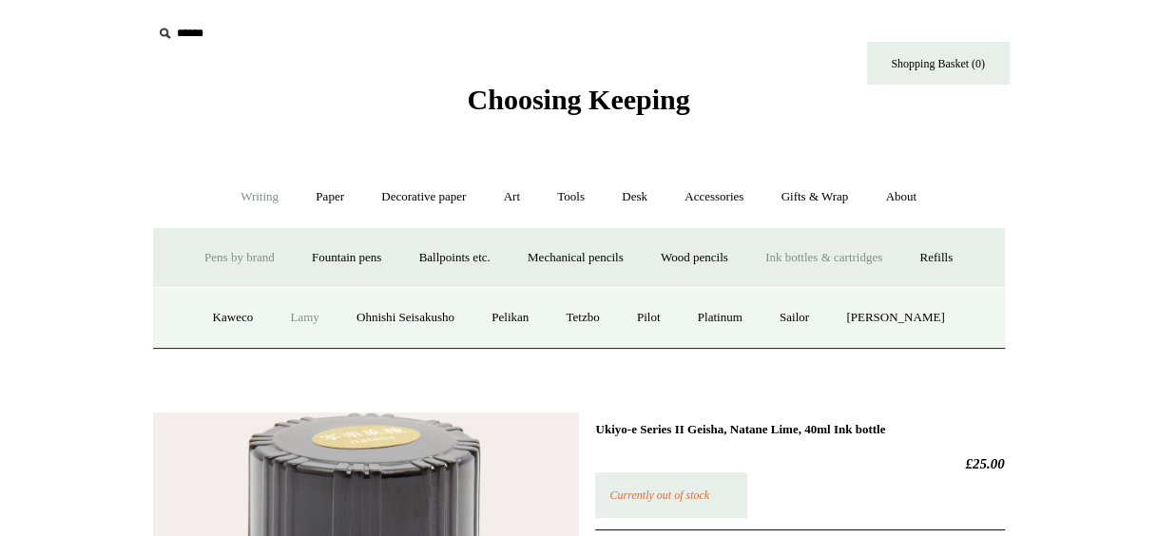
click at [320, 325] on link "Lamy" at bounding box center [304, 318] width 63 height 50
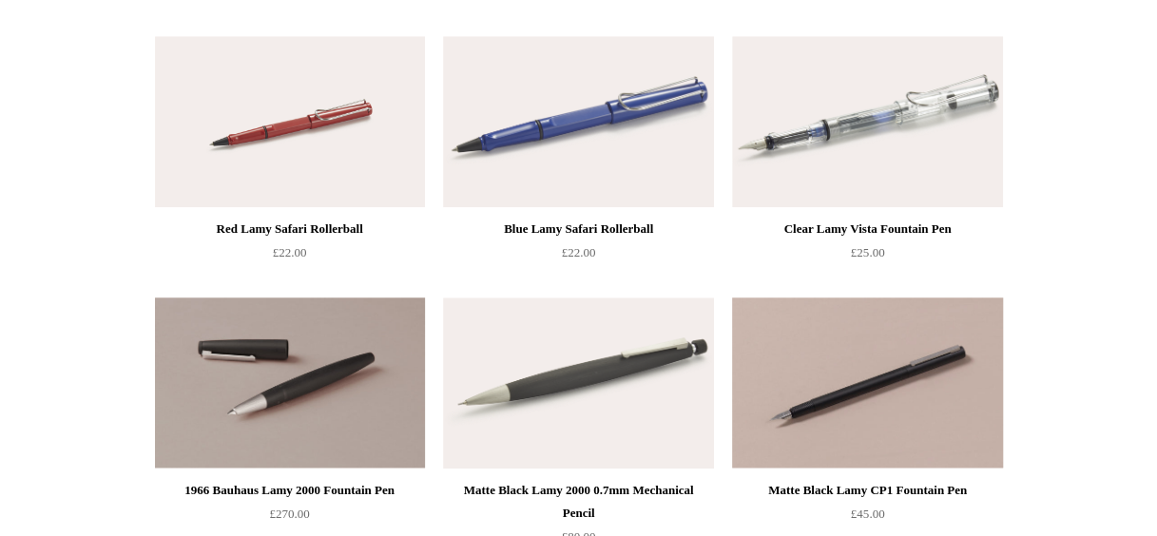
scroll to position [777, 0]
